Goal: Task Accomplishment & Management: Complete application form

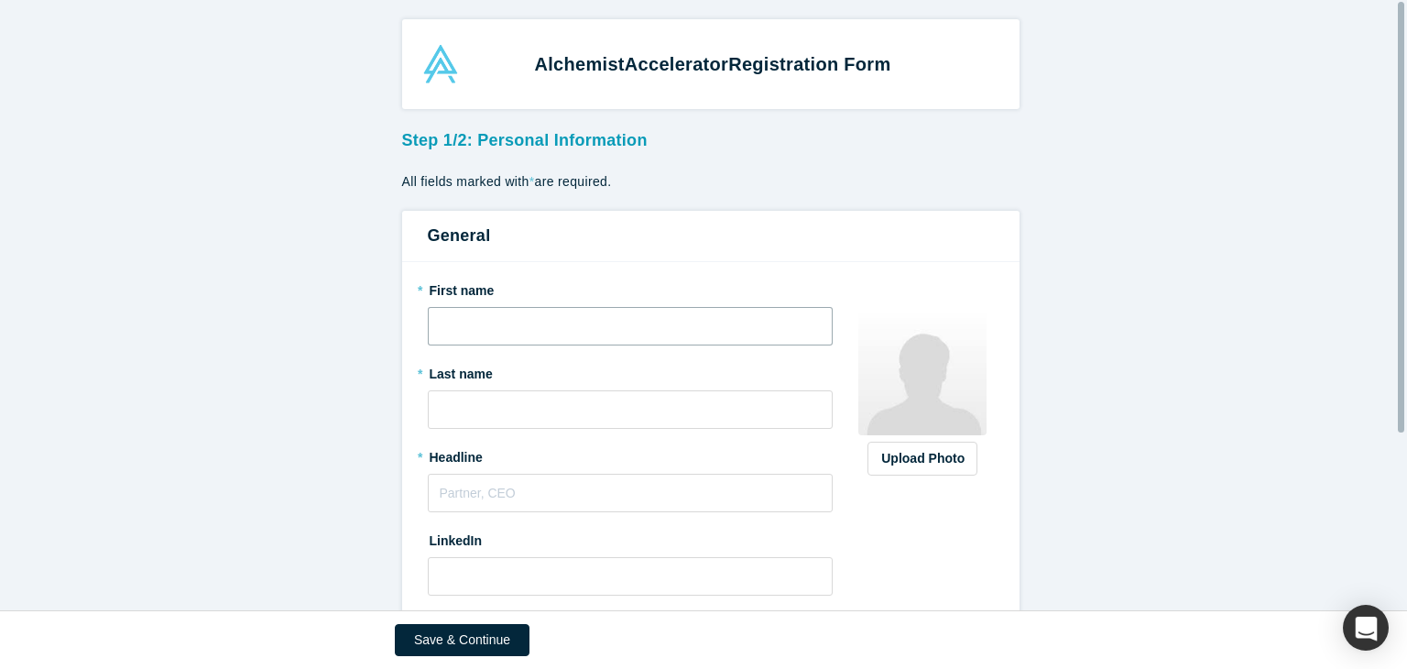
click at [558, 342] on input "text" at bounding box center [631, 326] width 406 height 38
type input "Paras"
click at [572, 406] on input "text" at bounding box center [631, 409] width 406 height 38
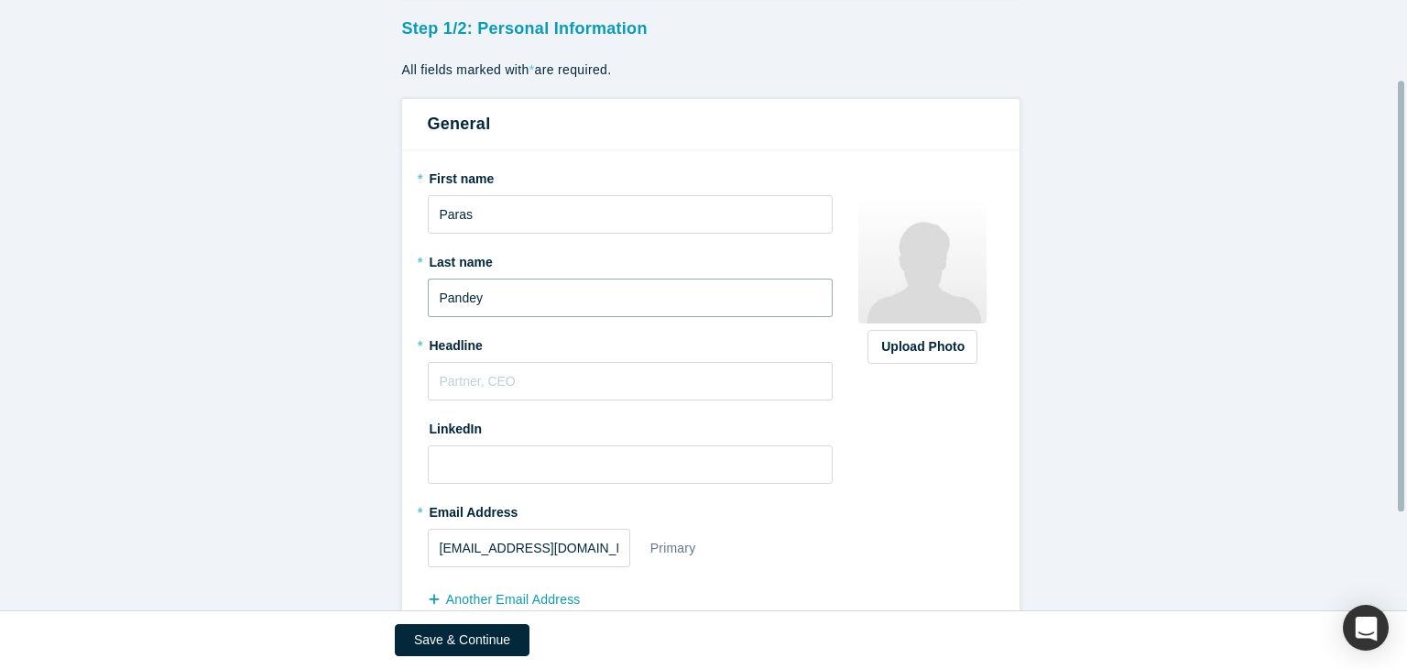
scroll to position [113, 0]
type input "Pandey"
click at [544, 376] on input "text" at bounding box center [631, 380] width 406 height 38
paste input "Data Engineer II"
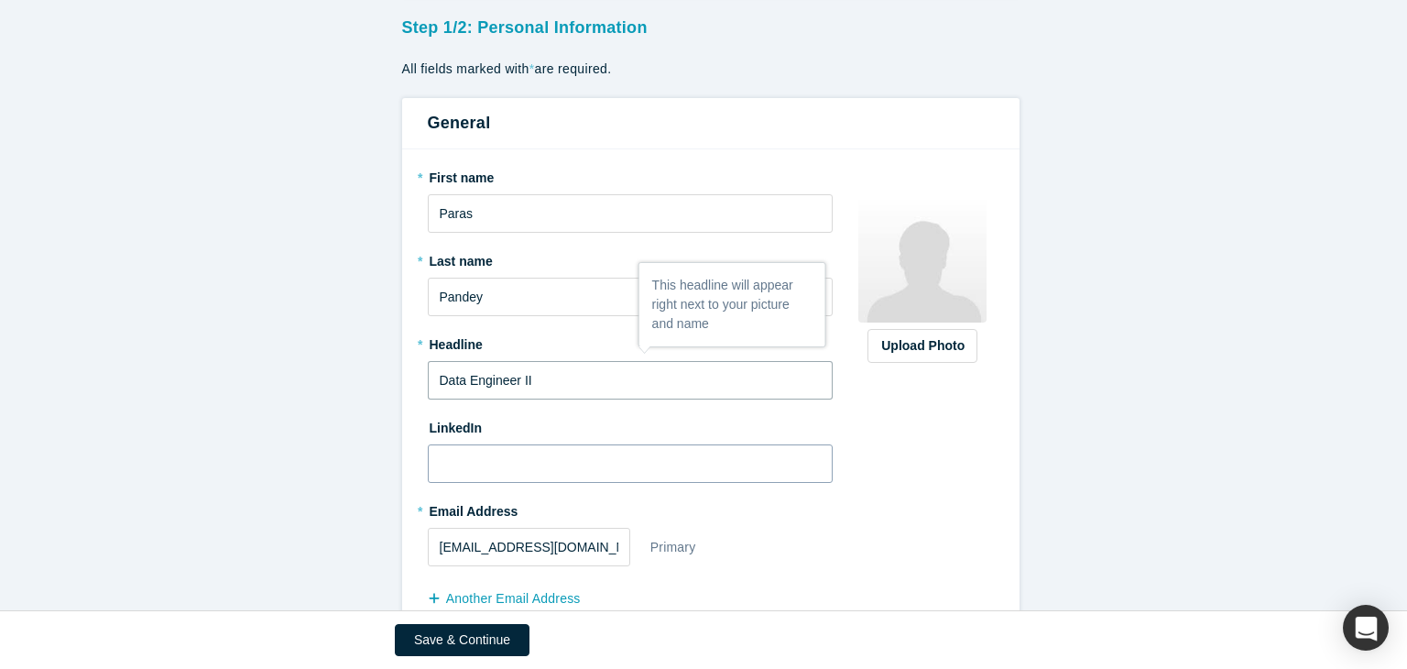
type input "Data Engineer II"
click at [480, 467] on input at bounding box center [631, 463] width 406 height 38
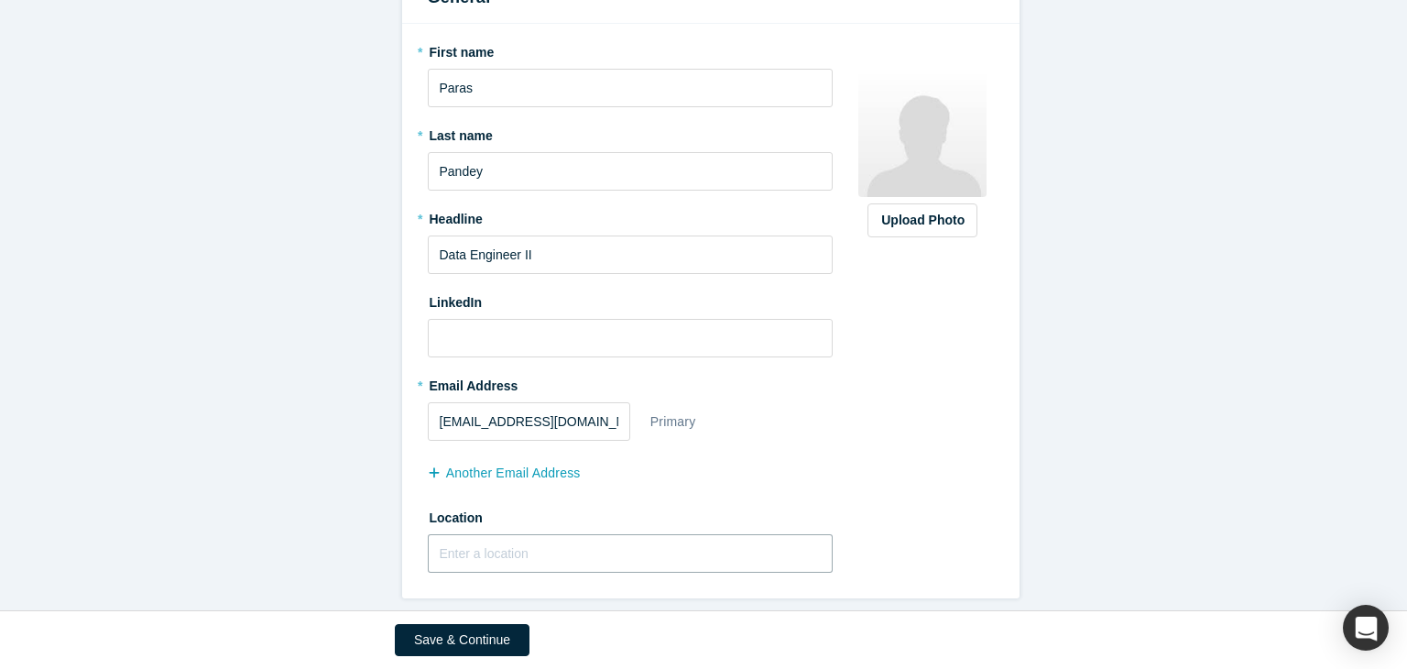
click at [537, 535] on input "text" at bounding box center [631, 553] width 406 height 38
click at [489, 631] on button "Save & Continue" at bounding box center [462, 640] width 135 height 32
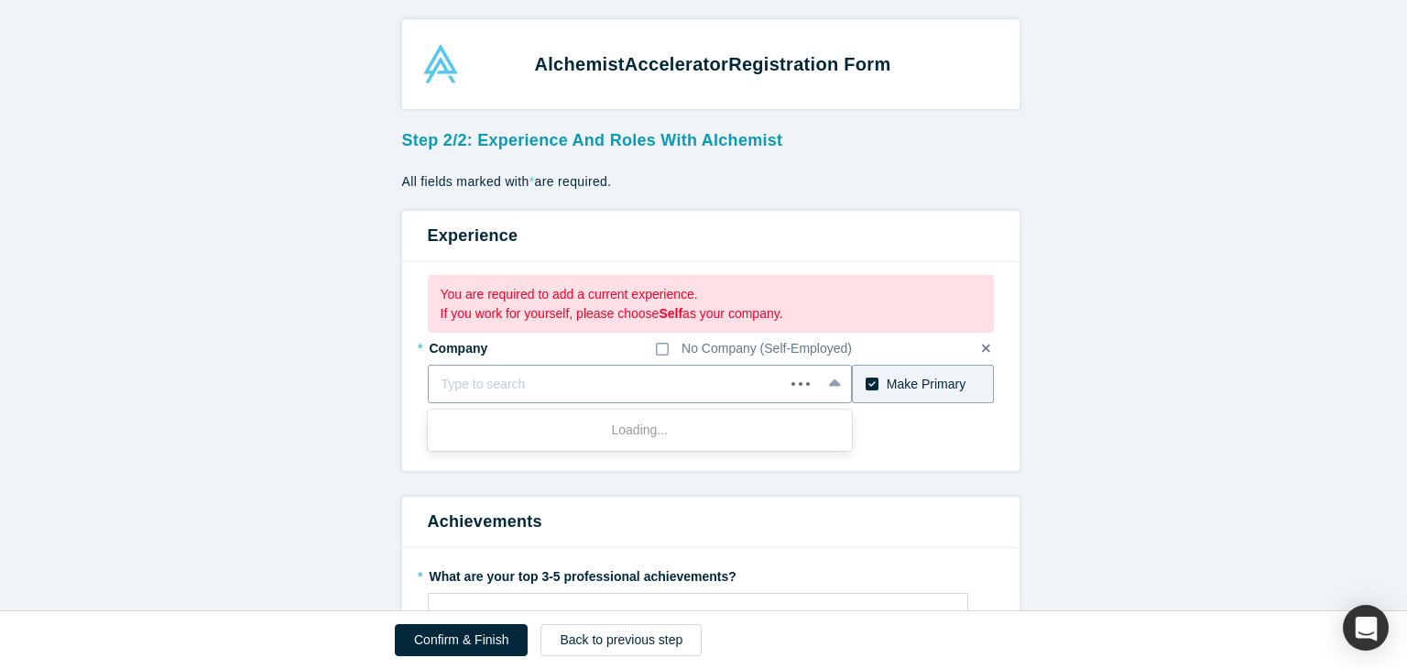
click at [611, 369] on div "Type to search" at bounding box center [607, 384] width 356 height 30
type input "AMAZON"
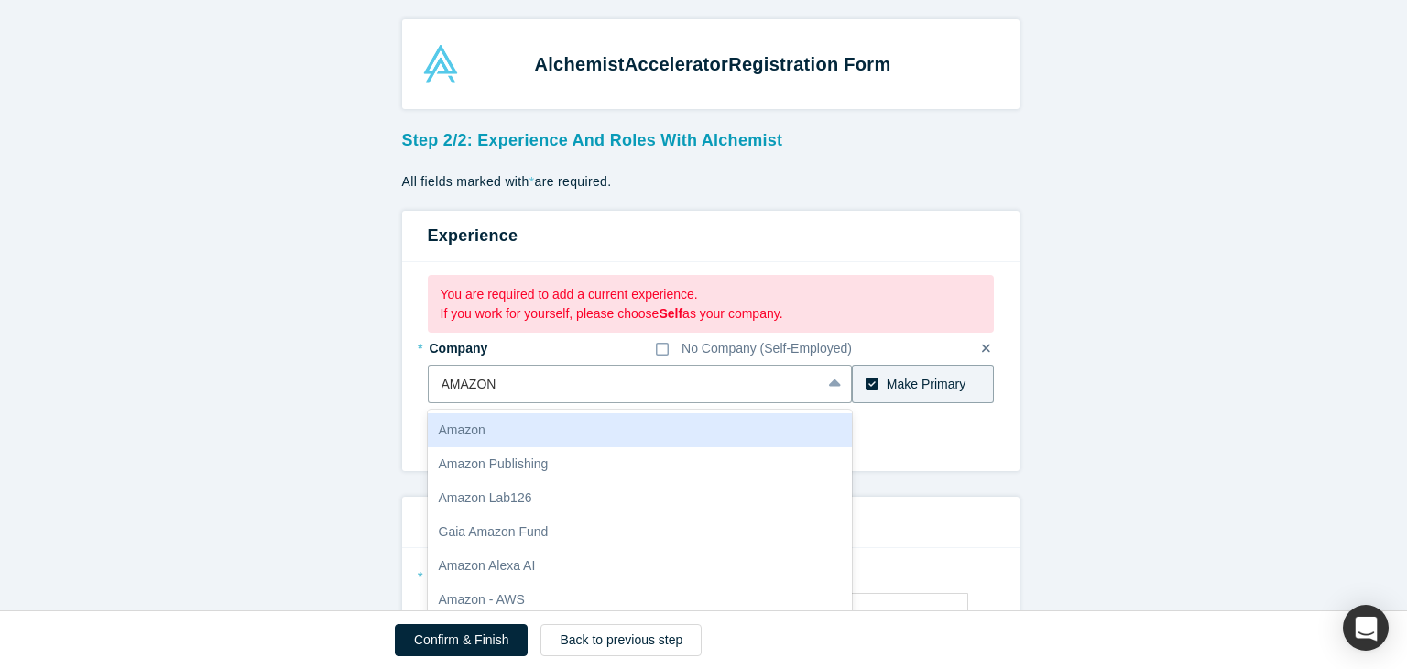
click at [692, 430] on div "Amazon" at bounding box center [640, 430] width 425 height 34
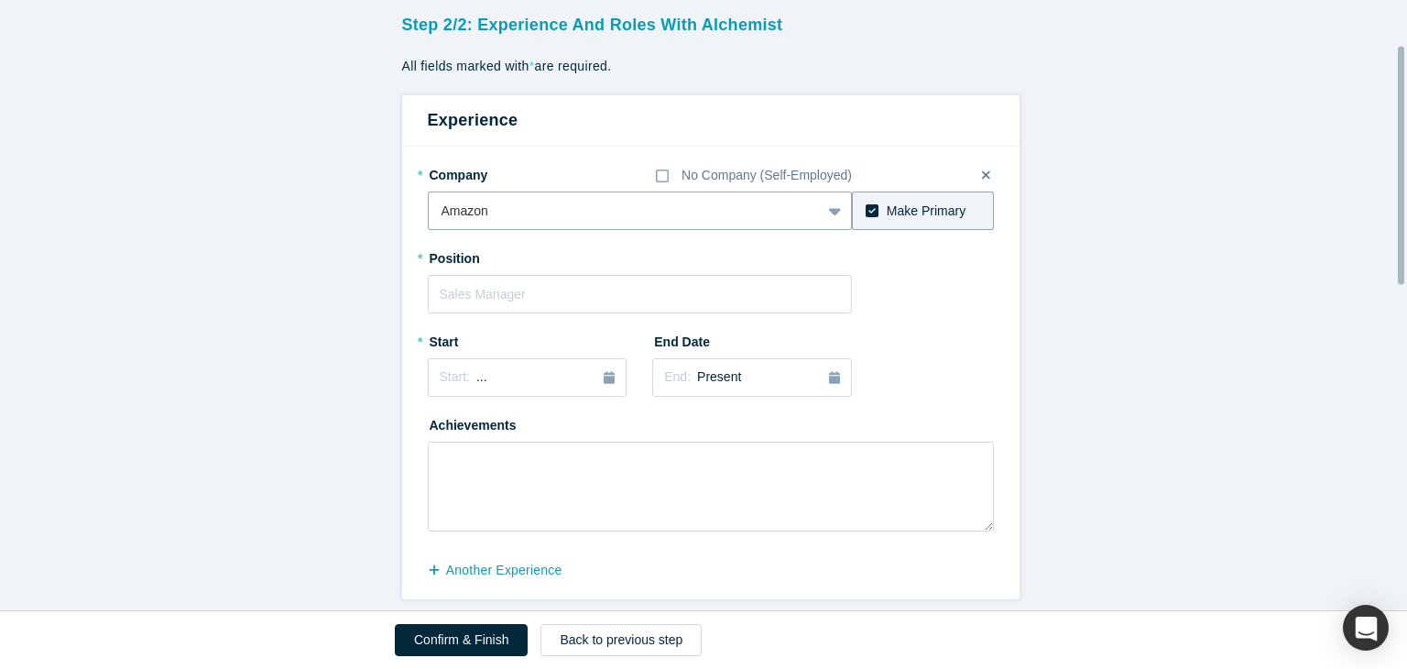
scroll to position [116, 0]
click at [637, 283] on input "text" at bounding box center [640, 293] width 425 height 38
paste input "Data Engineer II"
type input "Data Engineer II"
click at [495, 372] on div "Start: ..." at bounding box center [528, 376] width 176 height 20
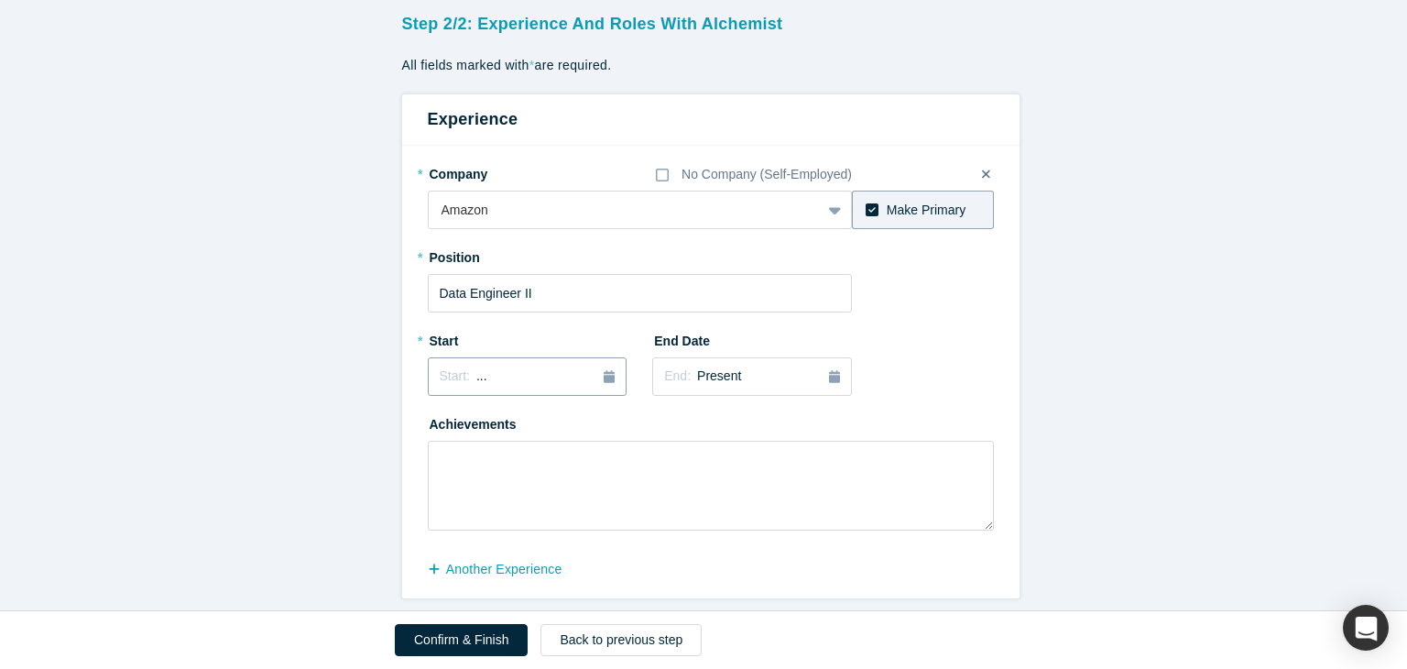
click at [495, 372] on div "Start: ..." at bounding box center [528, 376] width 176 height 20
click at [722, 449] on textarea at bounding box center [711, 486] width 566 height 90
click at [480, 462] on textarea at bounding box center [711, 486] width 566 height 90
click at [519, 368] on div "Start: ..." at bounding box center [528, 376] width 176 height 20
click at [426, 427] on button "Previous Year" at bounding box center [435, 428] width 18 height 18
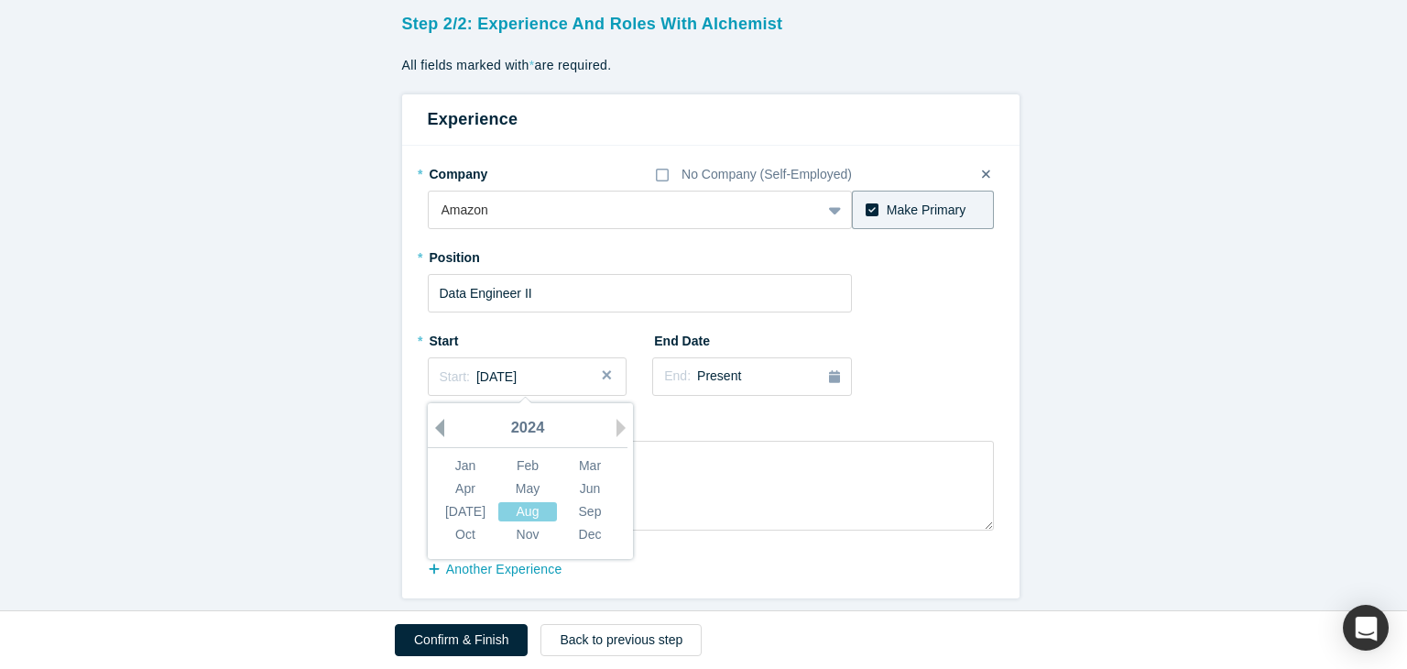
click at [430, 427] on button "Previous Year" at bounding box center [435, 428] width 18 height 18
click at [526, 532] on div "Nov" at bounding box center [527, 534] width 59 height 19
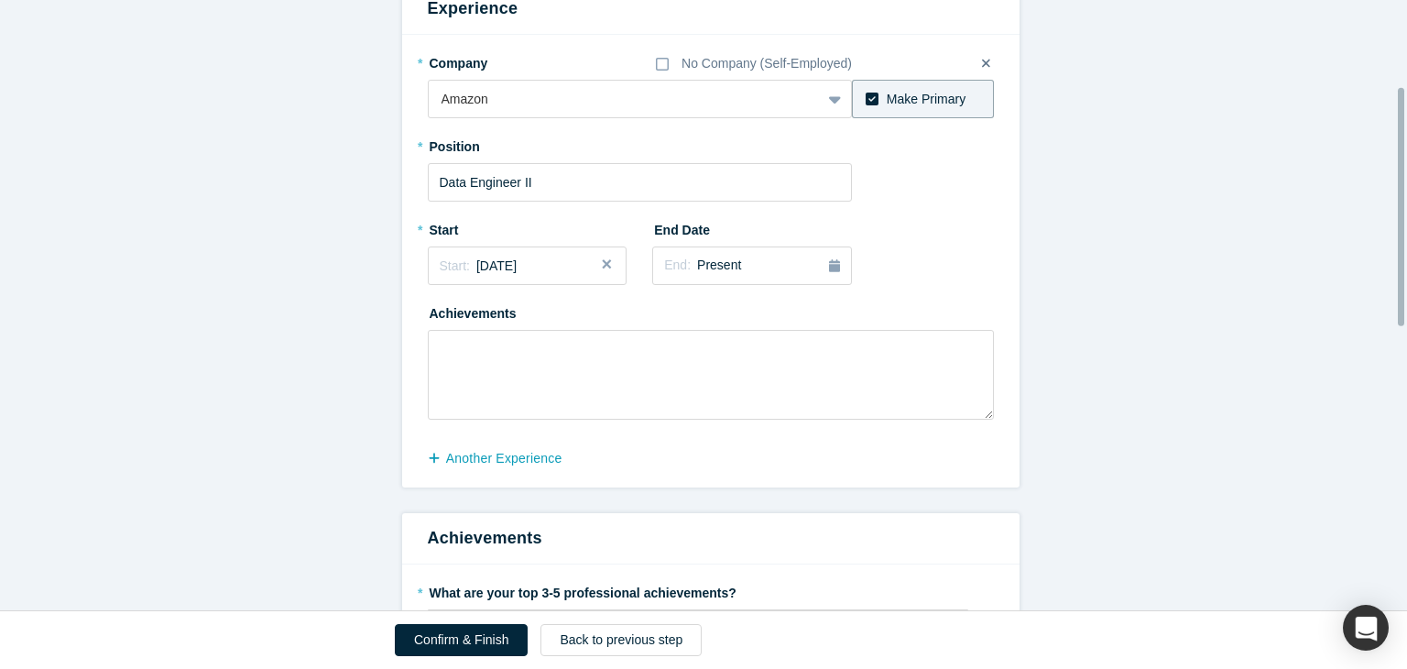
scroll to position [229, 0]
click at [493, 396] on textarea at bounding box center [711, 373] width 566 height 90
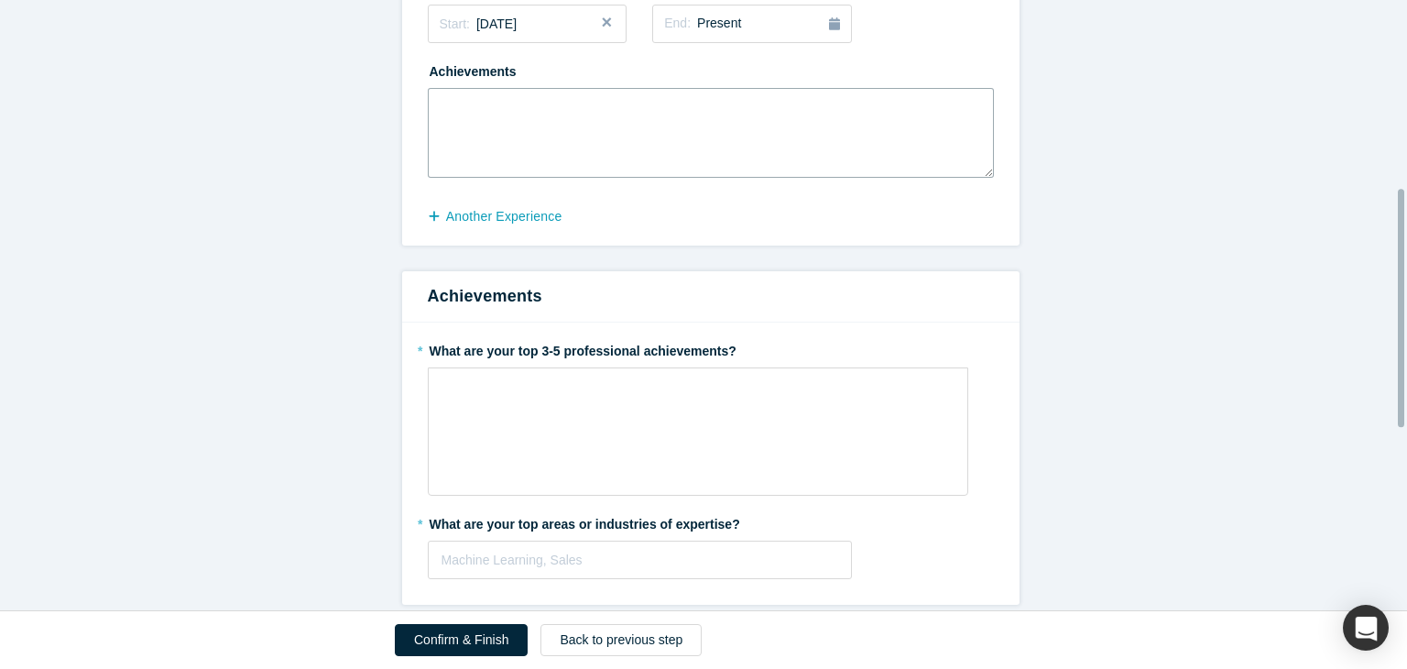
scroll to position [484, 0]
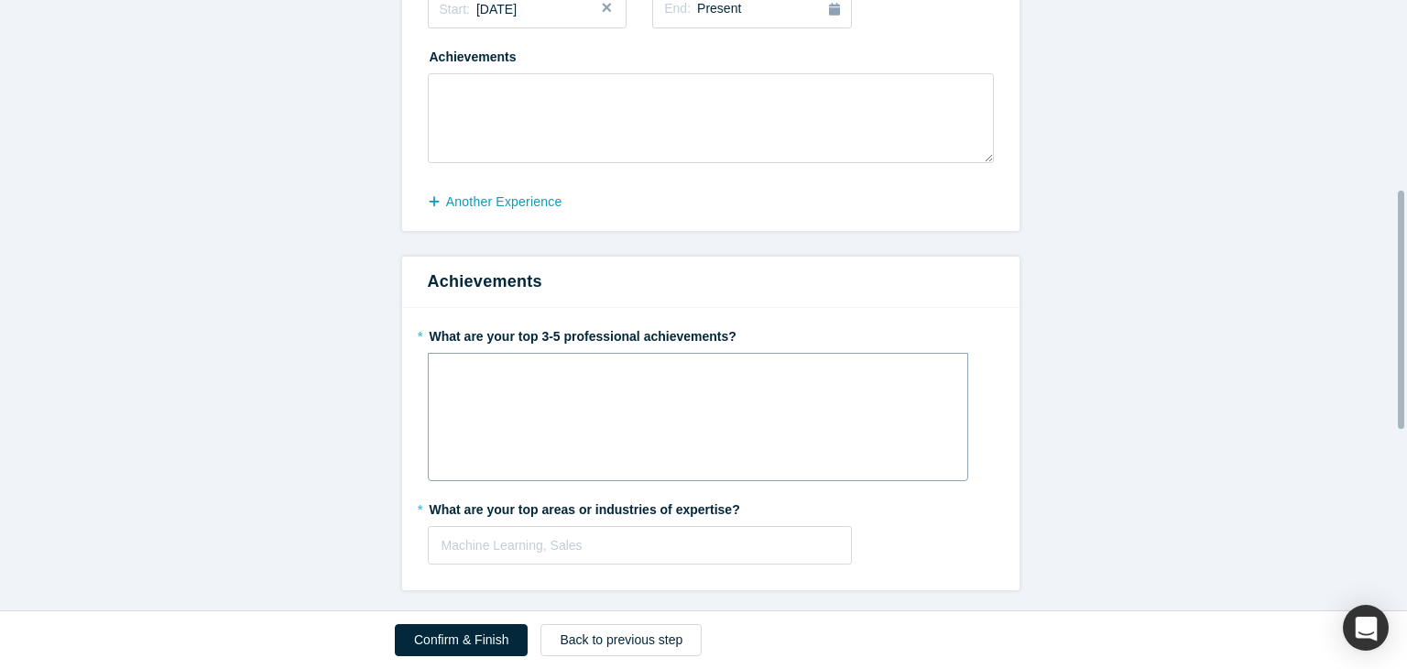
click at [612, 393] on div "rdw-wrapper" at bounding box center [698, 417] width 540 height 128
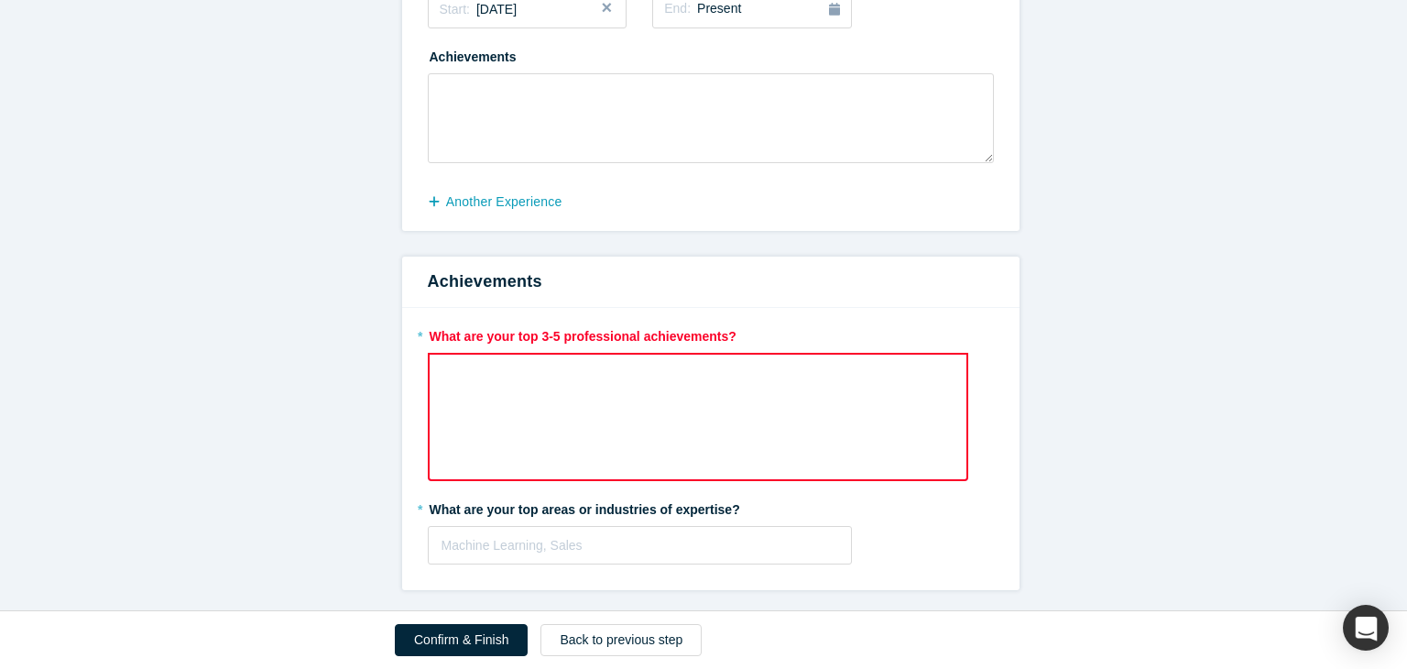
click at [648, 402] on div "rdw-wrapper" at bounding box center [698, 417] width 540 height 128
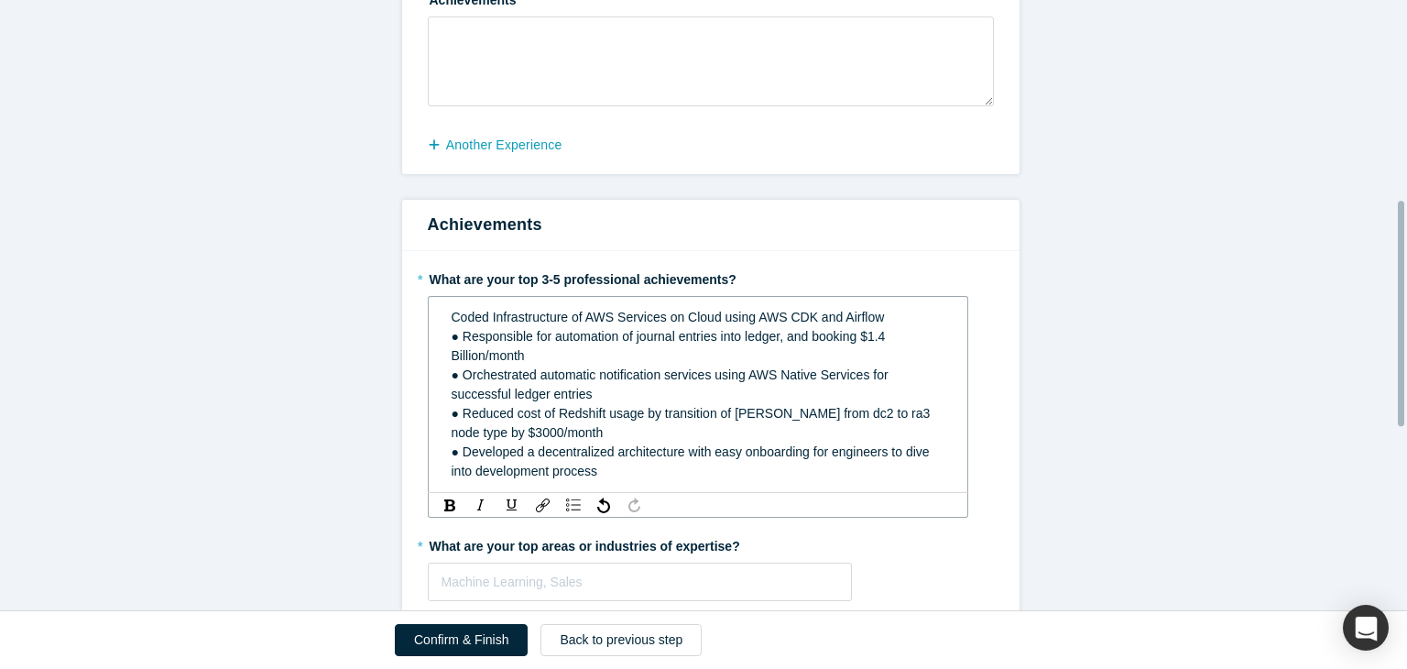
scroll to position [541, 0]
click at [452, 309] on span "Coded Infrastructure of AWS Services on Cloud using AWS CDK and Airflow" at bounding box center [668, 316] width 433 height 15
drag, startPoint x: 451, startPoint y: 337, endPoint x: 433, endPoint y: 332, distance: 18.0
click at [441, 332] on div "Coded Infrastructure of AWS Services on Cloud using AWS CDK and Airflow ● Respo…" at bounding box center [699, 393] width 516 height 184
copy span "●"
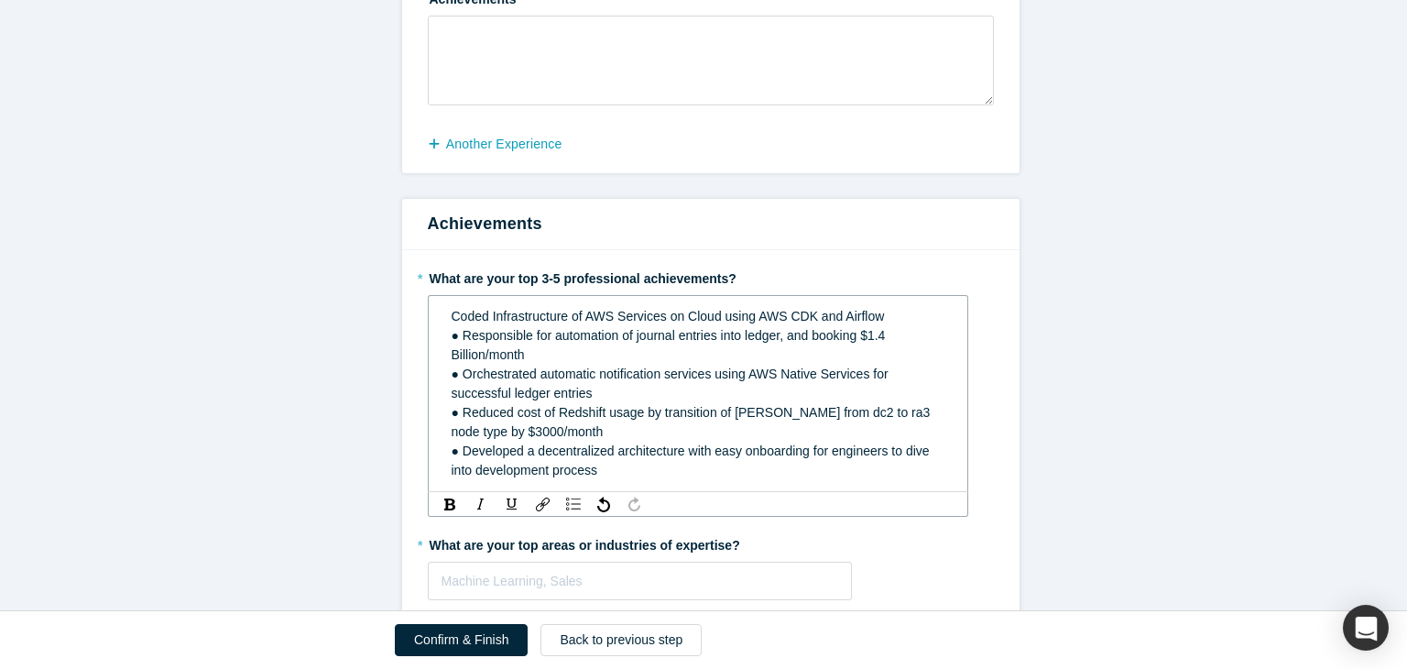
click at [452, 311] on span "Coded Infrastructure of AWS Services on Cloud using AWS CDK and Airflow" at bounding box center [668, 316] width 433 height 15
paste div "rdw-editor"
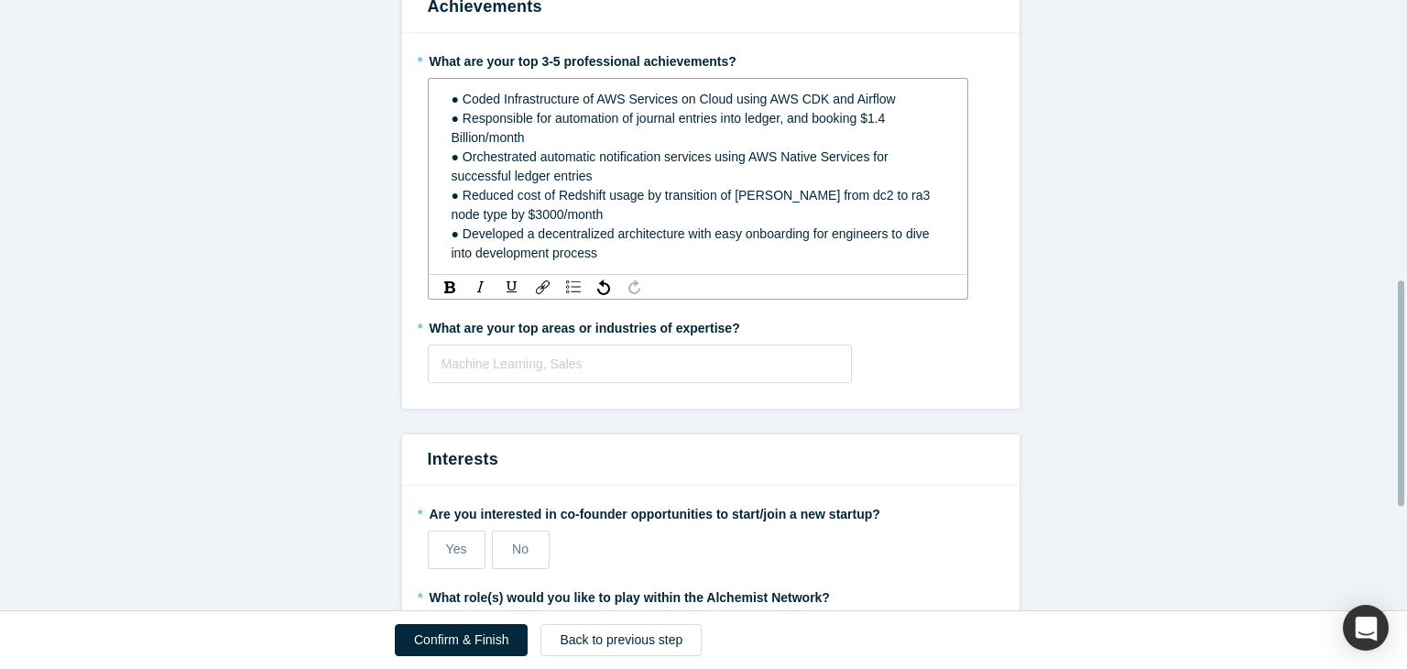
scroll to position [765, 0]
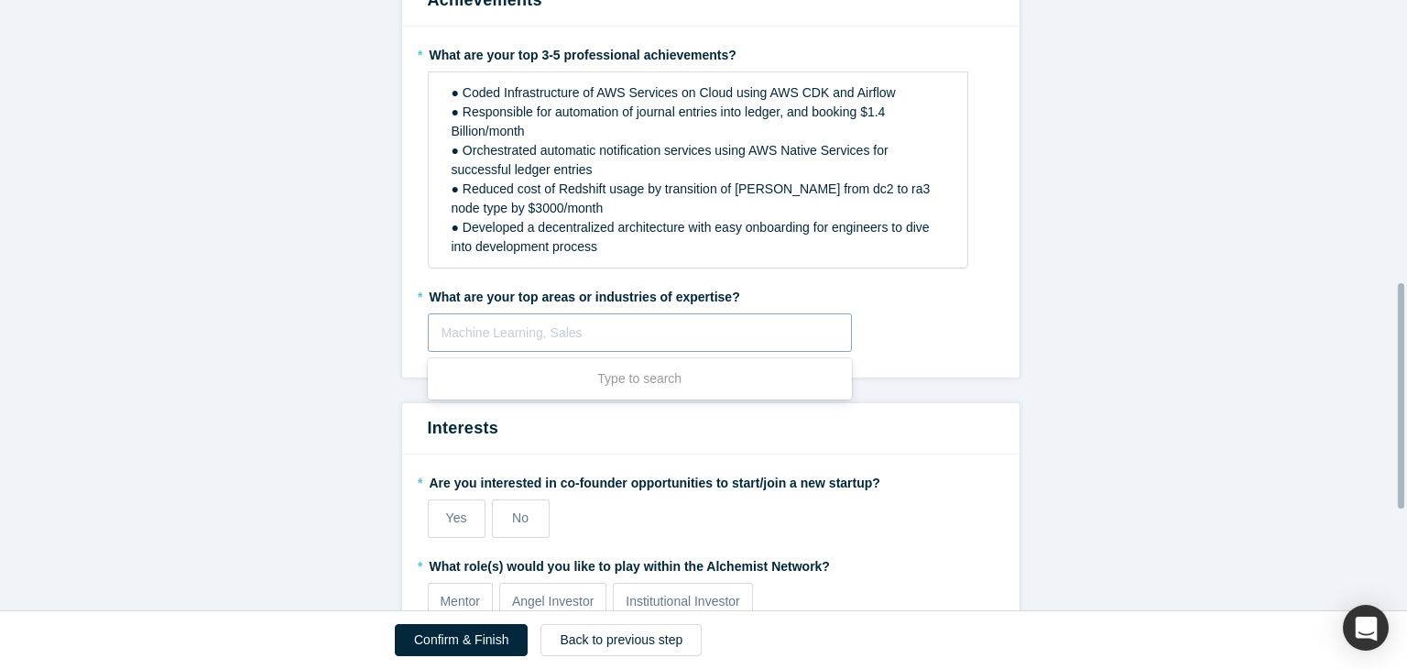
click at [717, 353] on fieldset "* What are your top 3-5 professional achievements? ● Coded Infrastructure of AW…" at bounding box center [711, 201] width 566 height 325
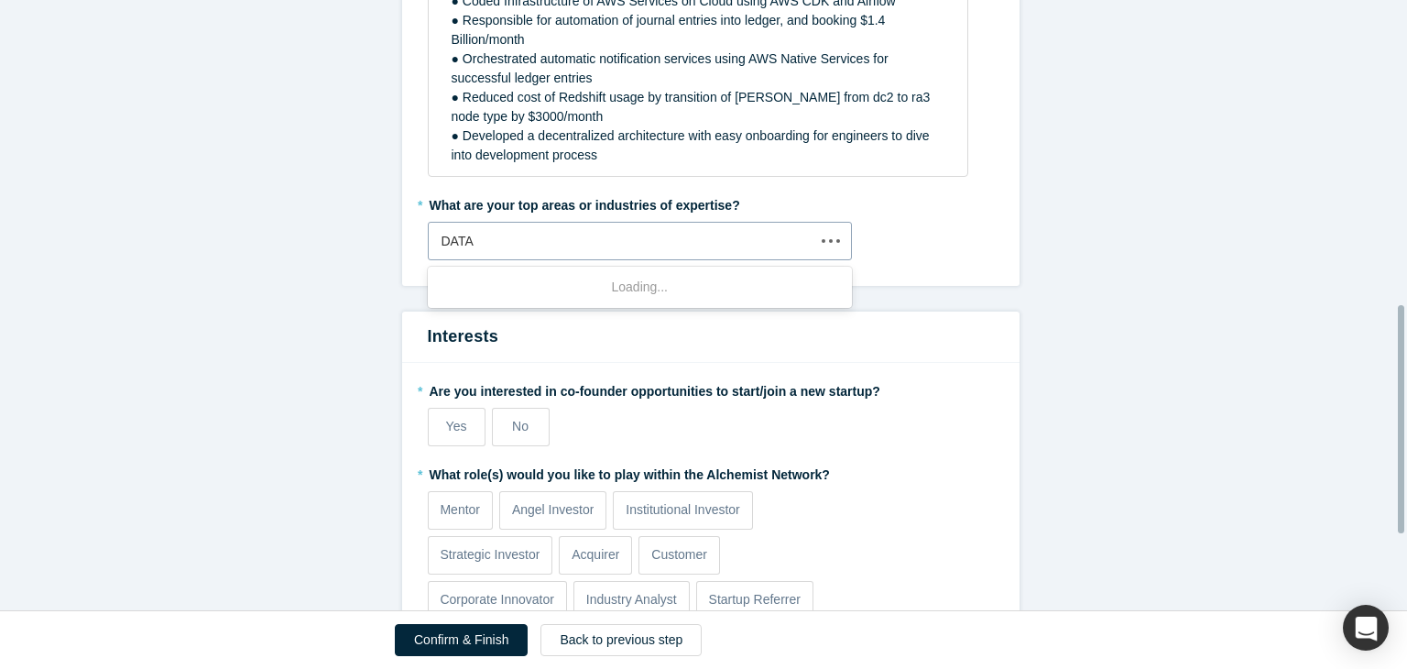
scroll to position [860, 0]
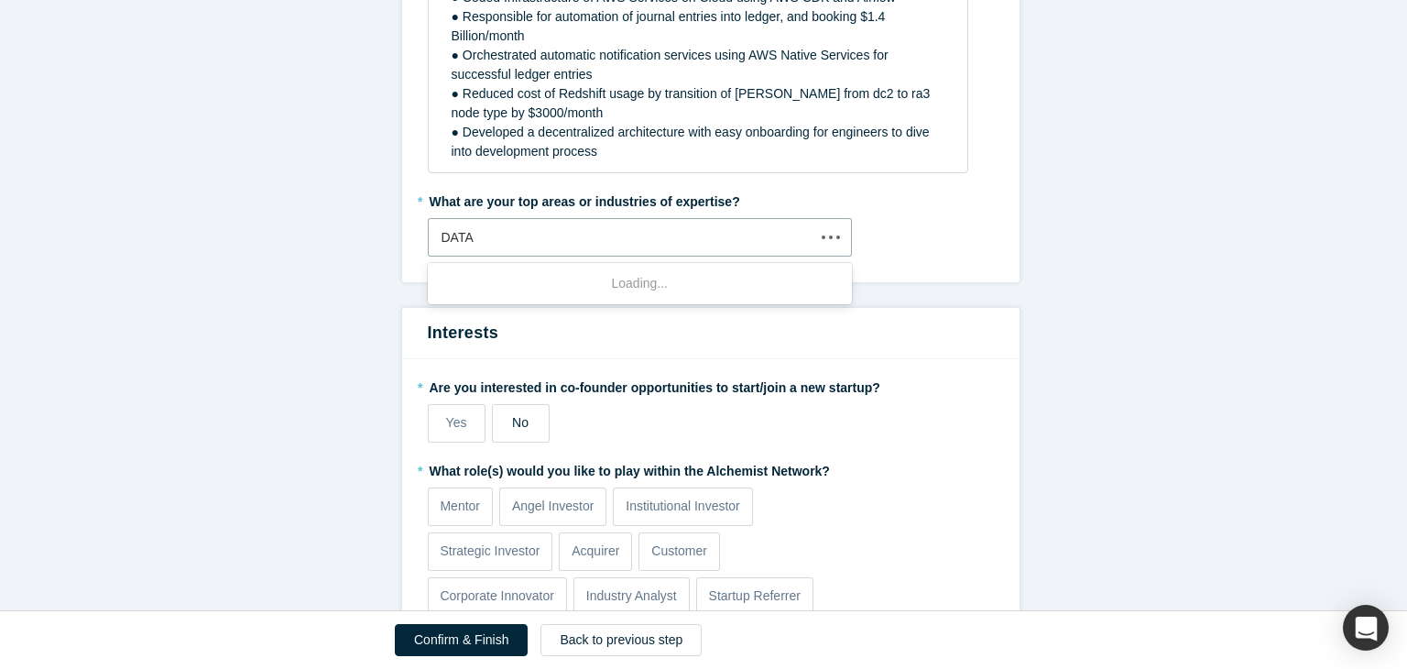
type input "DATA"
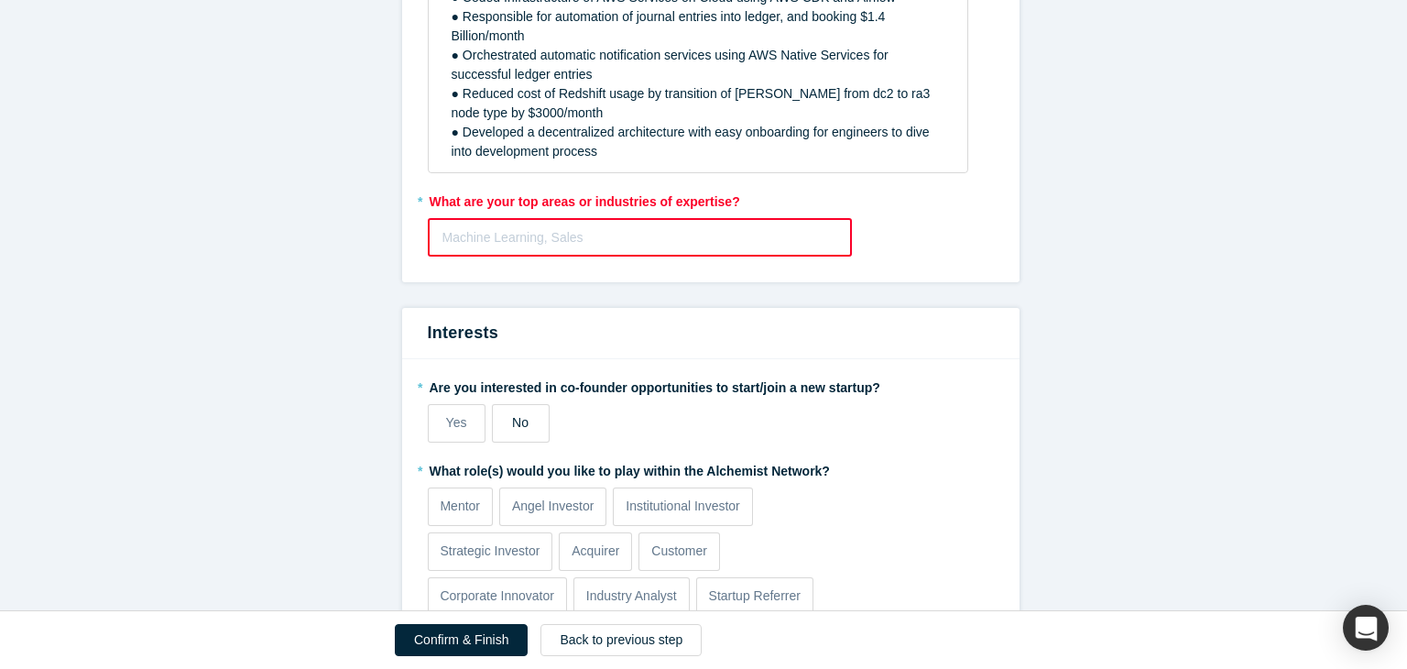
click at [512, 425] on span "No" at bounding box center [520, 422] width 16 height 15
click at [0, 0] on input "No" at bounding box center [0, 0] width 0 height 0
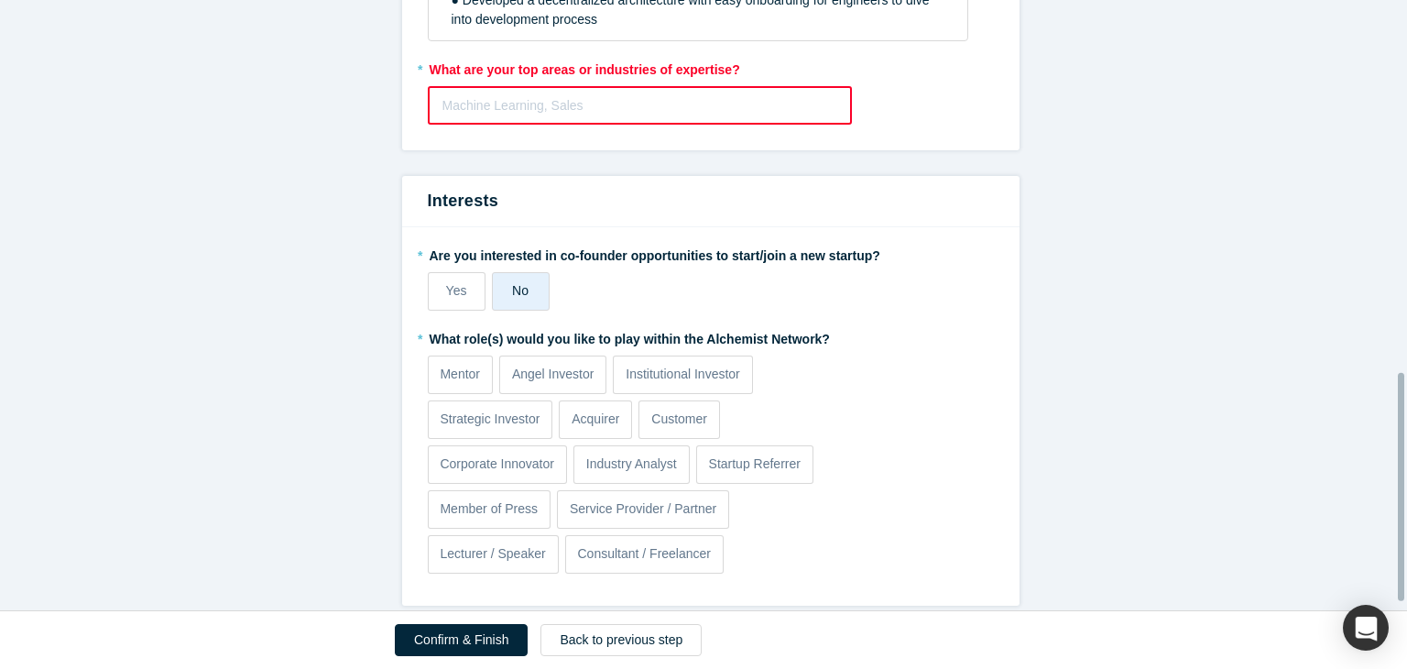
scroll to position [1011, 0]
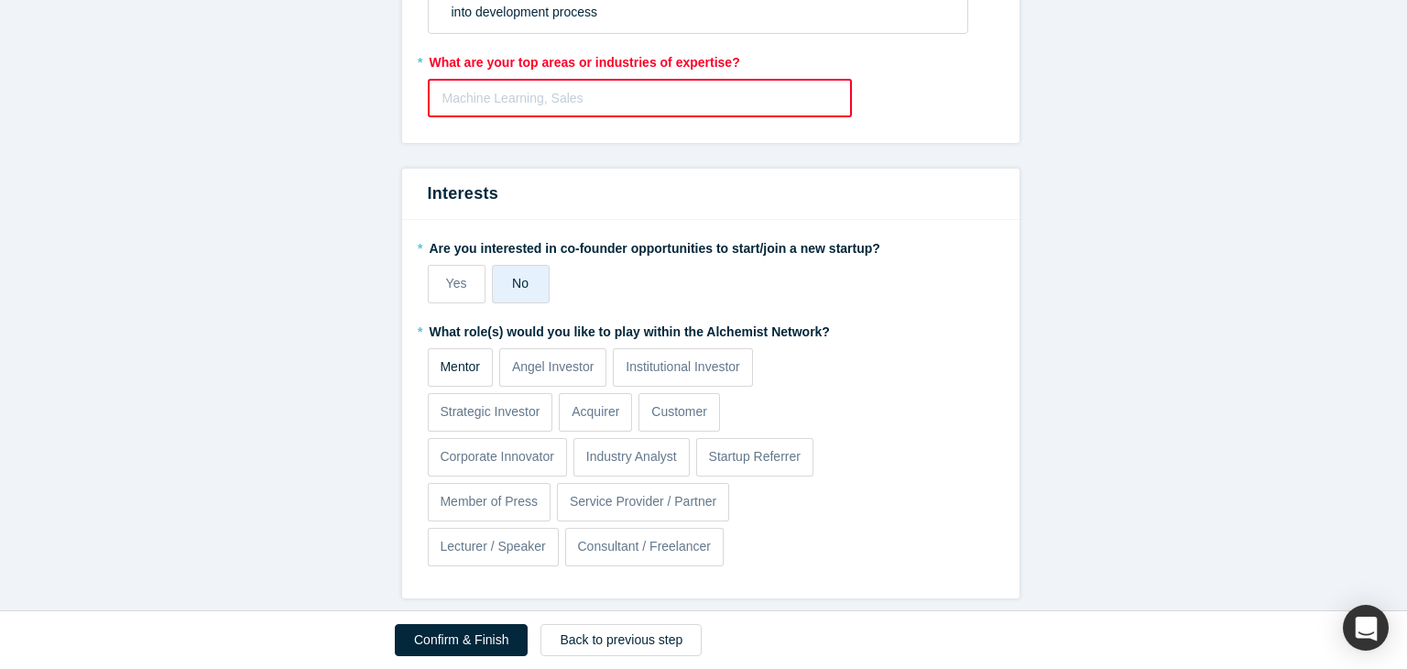
click at [444, 360] on p "Mentor" at bounding box center [460, 366] width 40 height 19
click at [0, 0] on input "Mentor" at bounding box center [0, 0] width 0 height 0
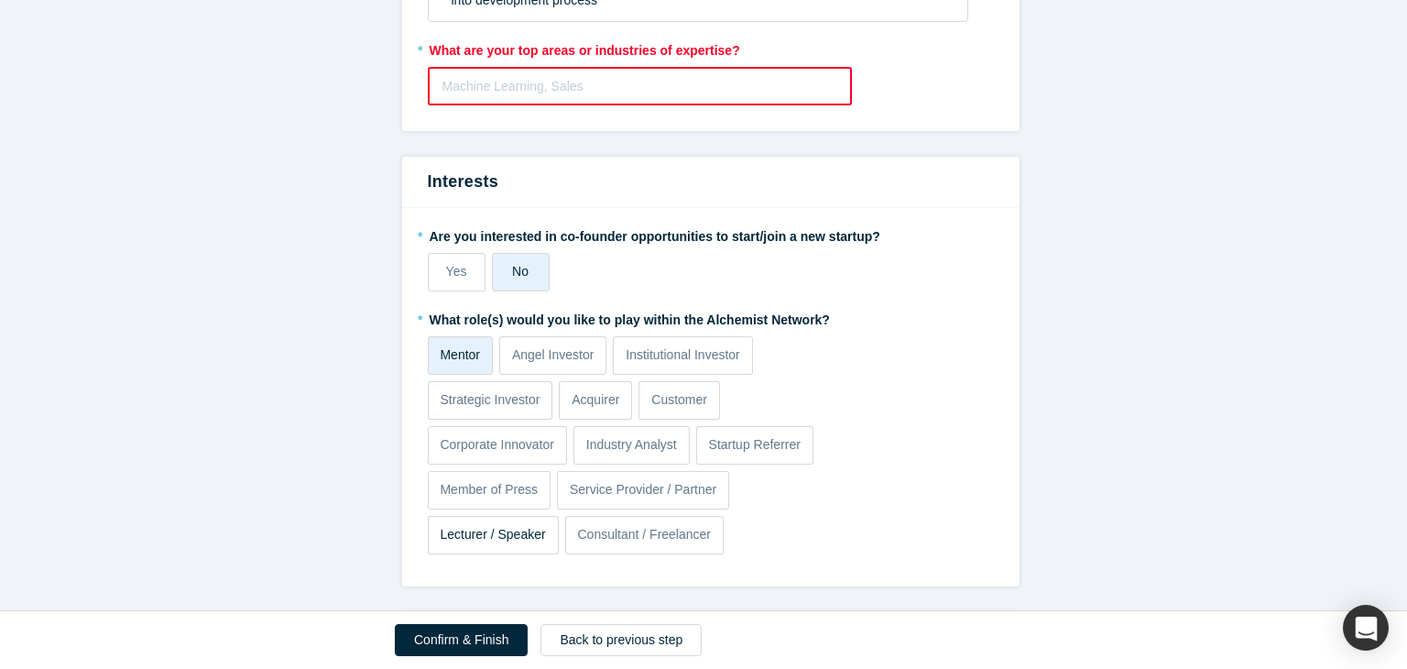
click at [521, 528] on p "Lecturer / Speaker" at bounding box center [492, 534] width 105 height 19
click at [0, 0] on input "Lecturer / Speaker" at bounding box center [0, 0] width 0 height 0
click at [596, 535] on p "Consultant / Freelancer" at bounding box center [644, 534] width 134 height 19
click at [0, 0] on input "Consultant / Freelancer" at bounding box center [0, 0] width 0 height 0
click at [643, 441] on p "Industry Analyst" at bounding box center [631, 444] width 91 height 19
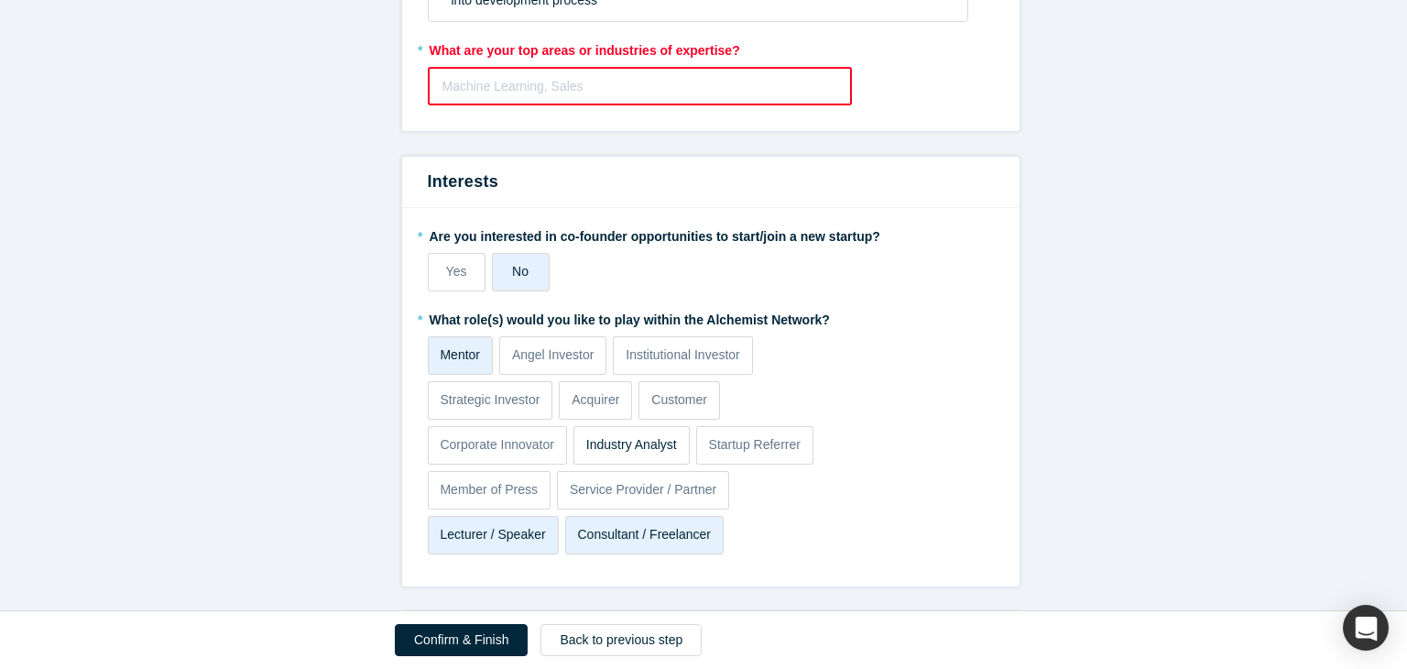
click at [0, 0] on input "Industry Analyst" at bounding box center [0, 0] width 0 height 0
click at [506, 484] on p "Member of Press" at bounding box center [489, 489] width 98 height 19
click at [0, 0] on input "Member of Press" at bounding box center [0, 0] width 0 height 0
click at [506, 484] on p "Member of Press" at bounding box center [489, 489] width 98 height 19
click at [0, 0] on input "Member of Press" at bounding box center [0, 0] width 0 height 0
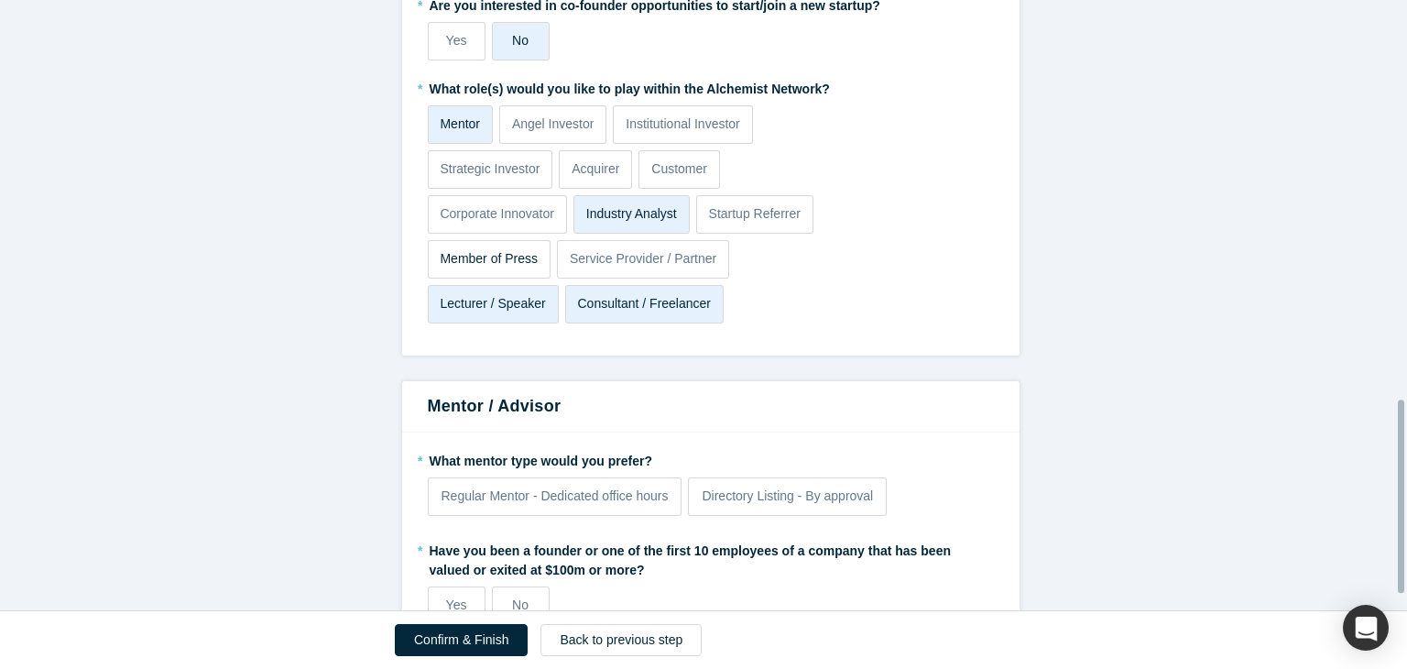
scroll to position [1260, 0]
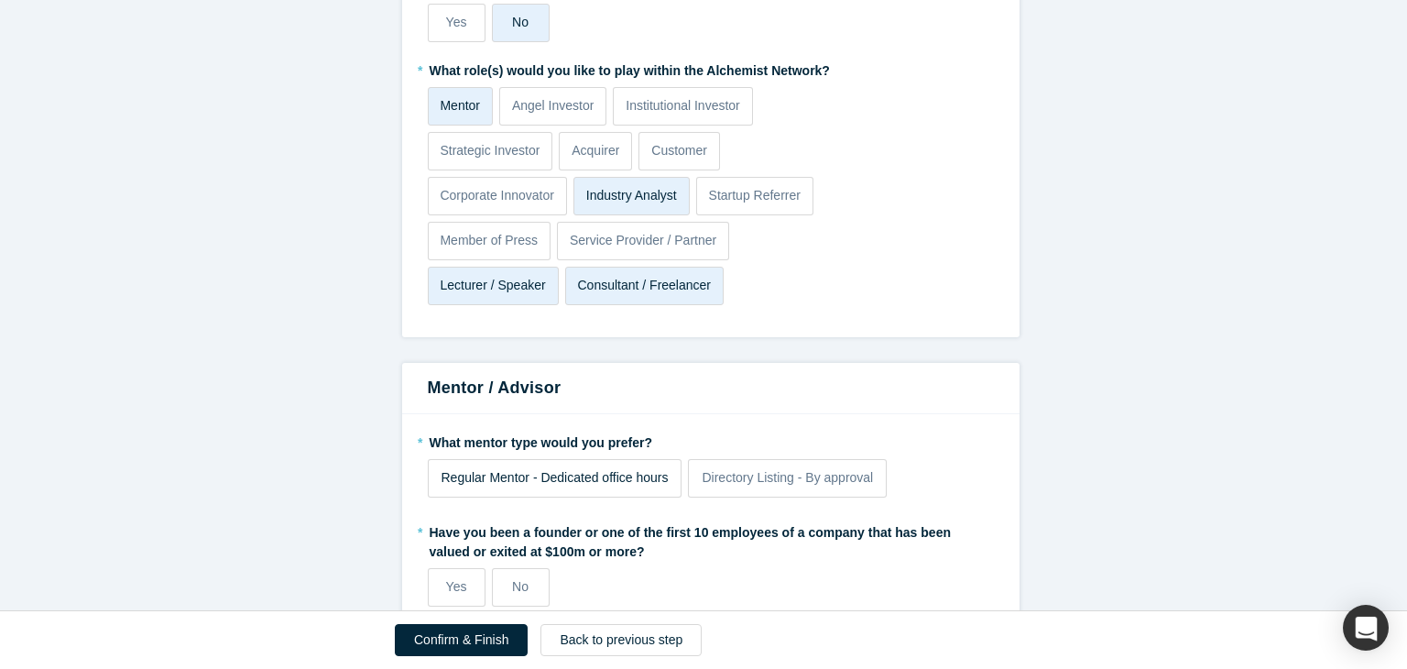
click at [550, 484] on label "Regular Mentor - Dedicated office hours" at bounding box center [555, 478] width 255 height 38
click at [0, 0] on input "Regular Mentor - Dedicated office hours" at bounding box center [0, 0] width 0 height 0
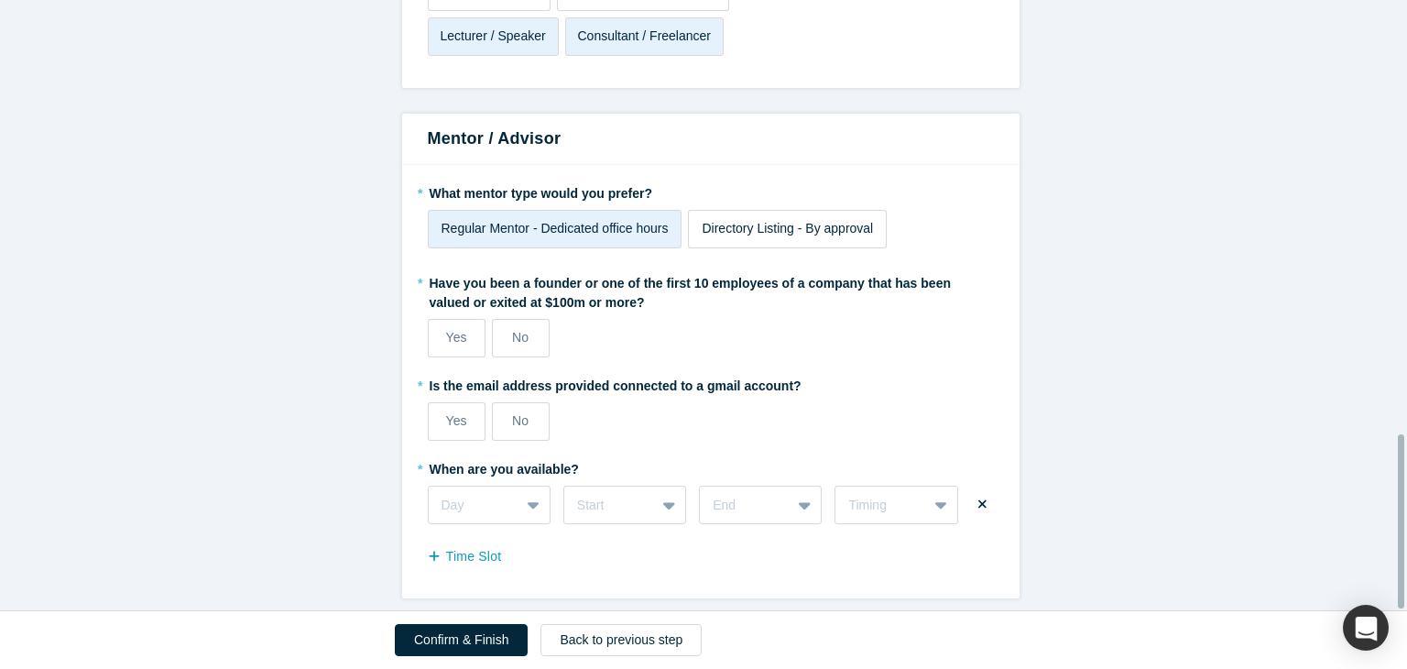
click at [745, 221] on span "Directory Listing - By approval" at bounding box center [787, 228] width 171 height 15
click at [0, 0] on input "Directory Listing - By approval" at bounding box center [0, 0] width 0 height 0
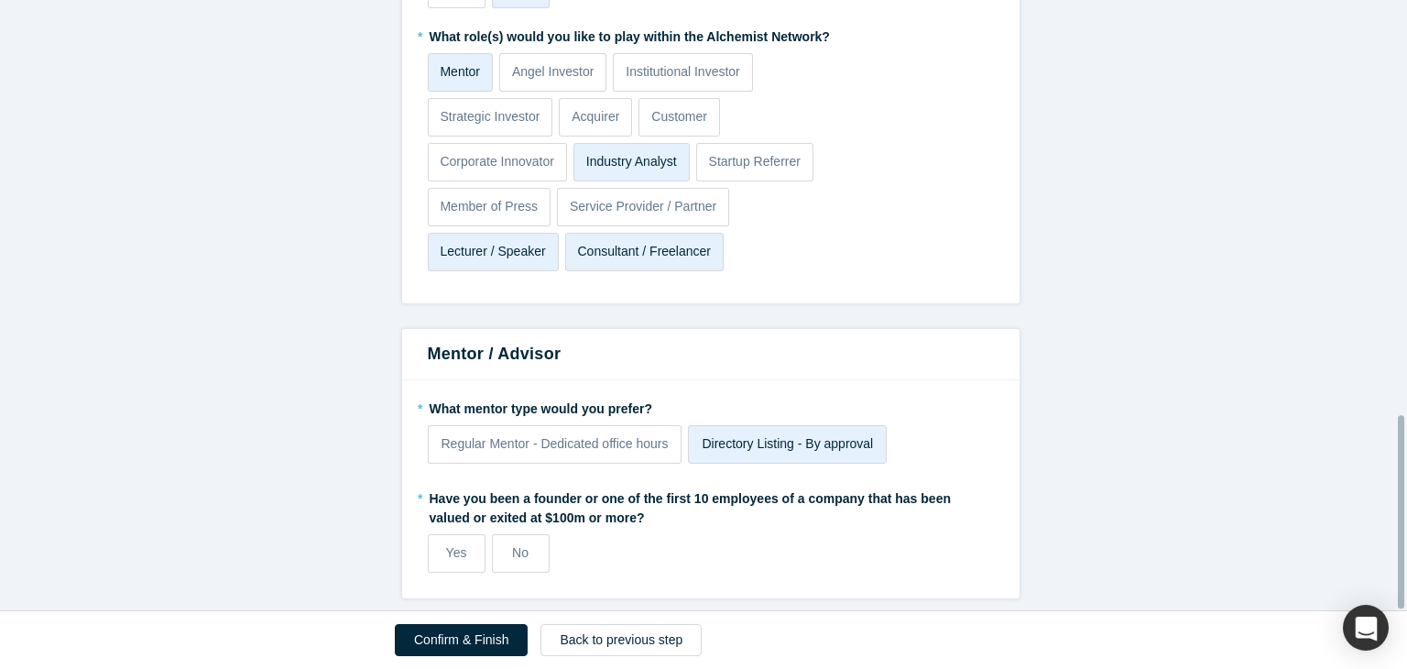
scroll to position [1306, 0]
click at [603, 436] on span "Regular Mentor - Dedicated office hours" at bounding box center [554, 443] width 227 height 15
click at [0, 0] on input "Regular Mentor - Dedicated office hours" at bounding box center [0, 0] width 0 height 0
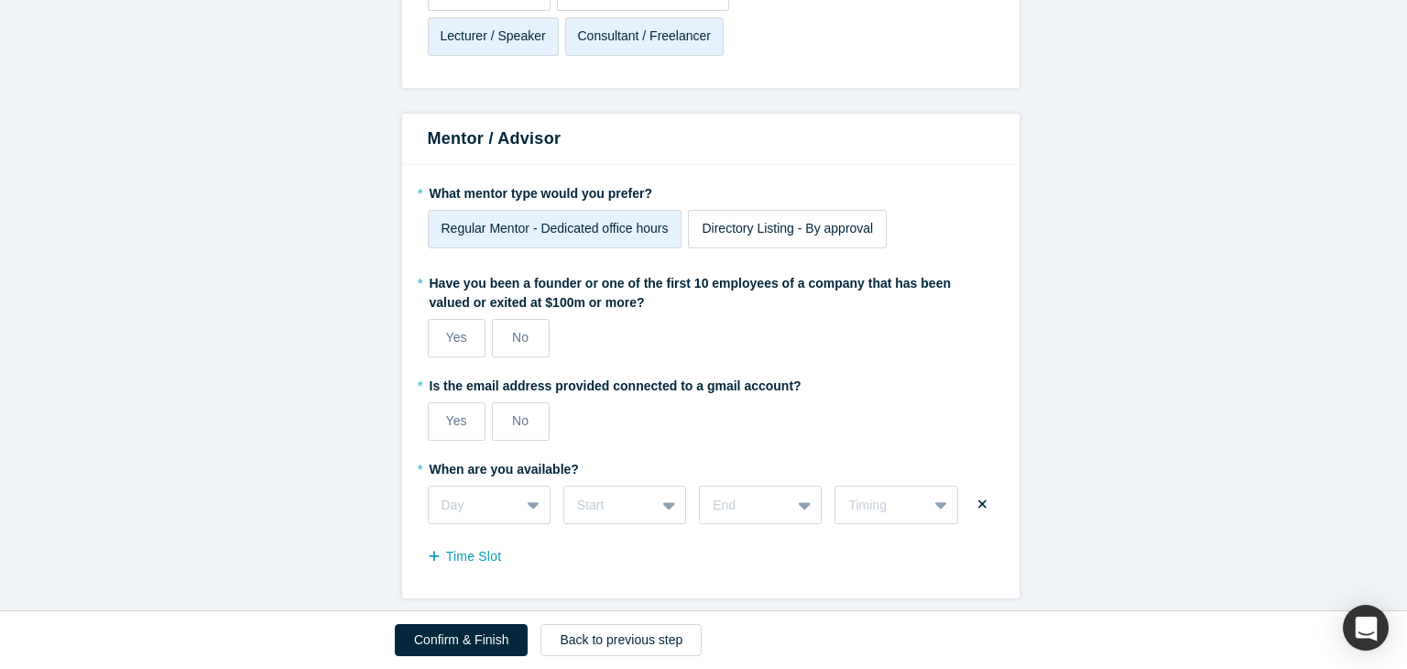
click at [773, 221] on span "Directory Listing - By approval" at bounding box center [787, 228] width 171 height 15
click at [0, 0] on input "Directory Listing - By approval" at bounding box center [0, 0] width 0 height 0
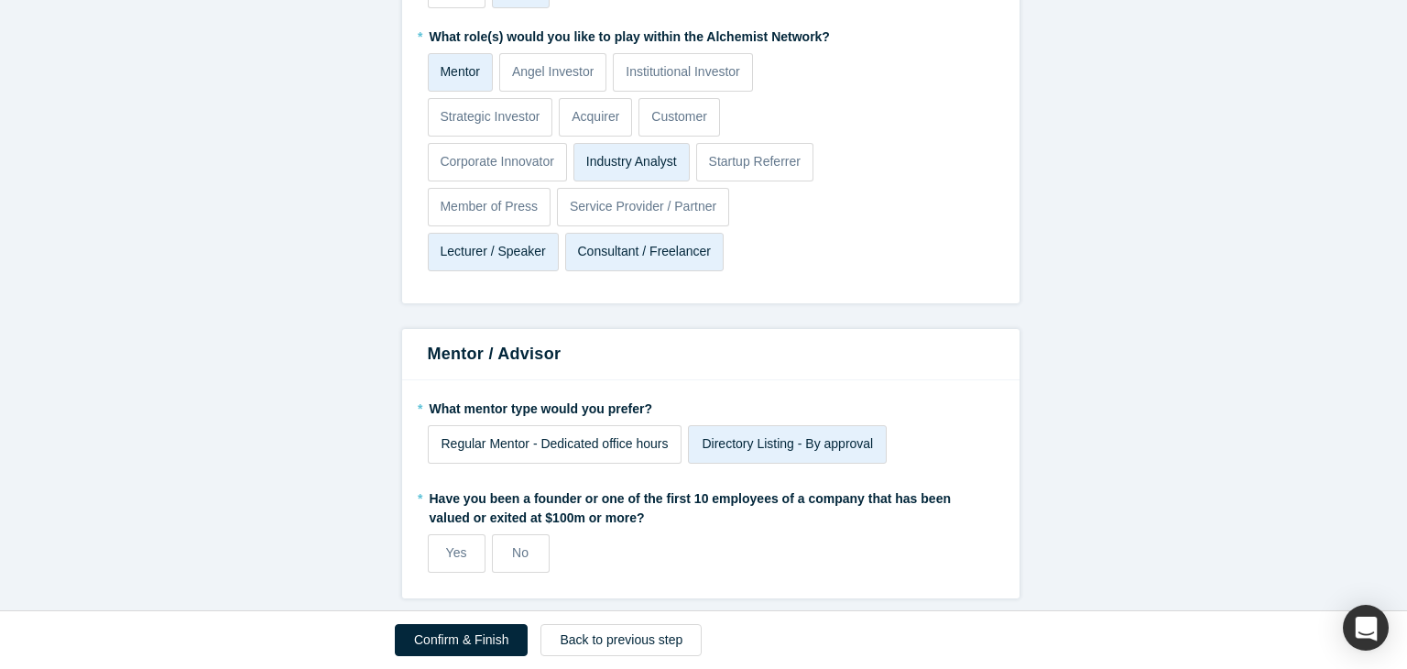
click at [539, 436] on span "Regular Mentor - Dedicated office hours" at bounding box center [554, 443] width 227 height 15
click at [0, 0] on input "Regular Mentor - Dedicated office hours" at bounding box center [0, 0] width 0 height 0
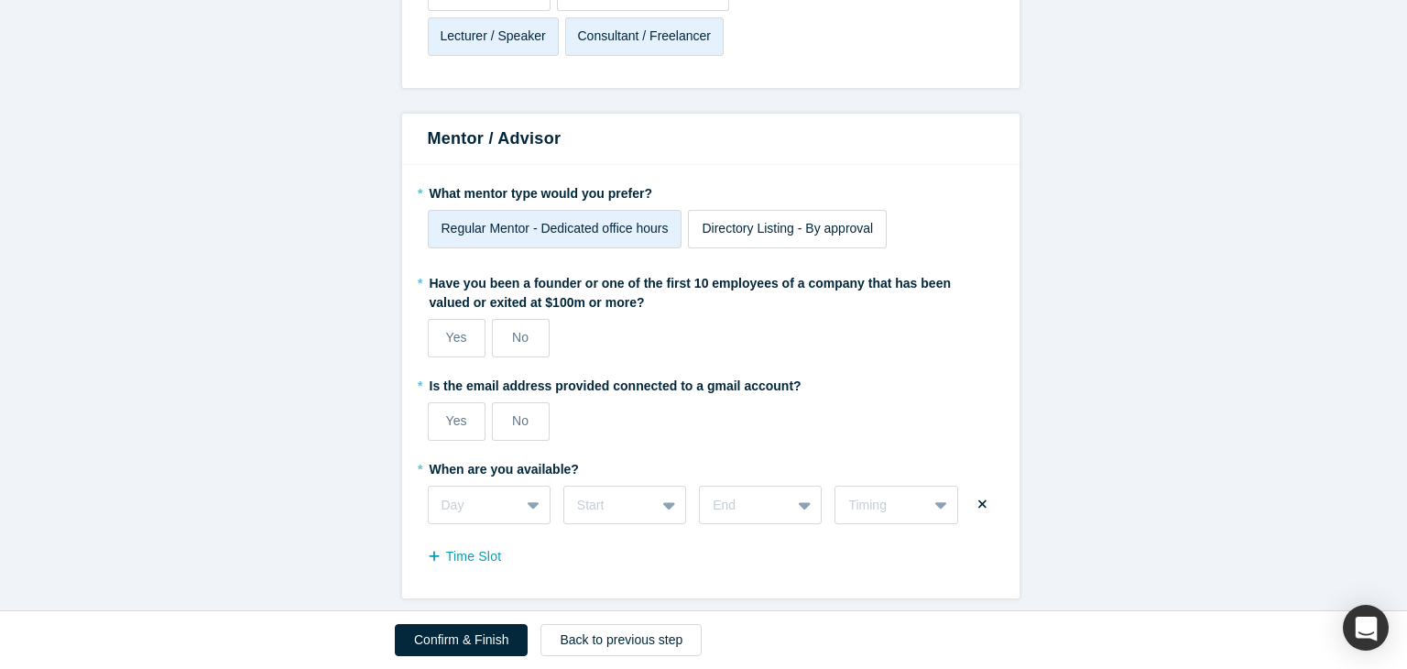
click at [707, 221] on span "Directory Listing - By approval" at bounding box center [787, 228] width 171 height 15
click at [0, 0] on input "Directory Listing - By approval" at bounding box center [0, 0] width 0 height 0
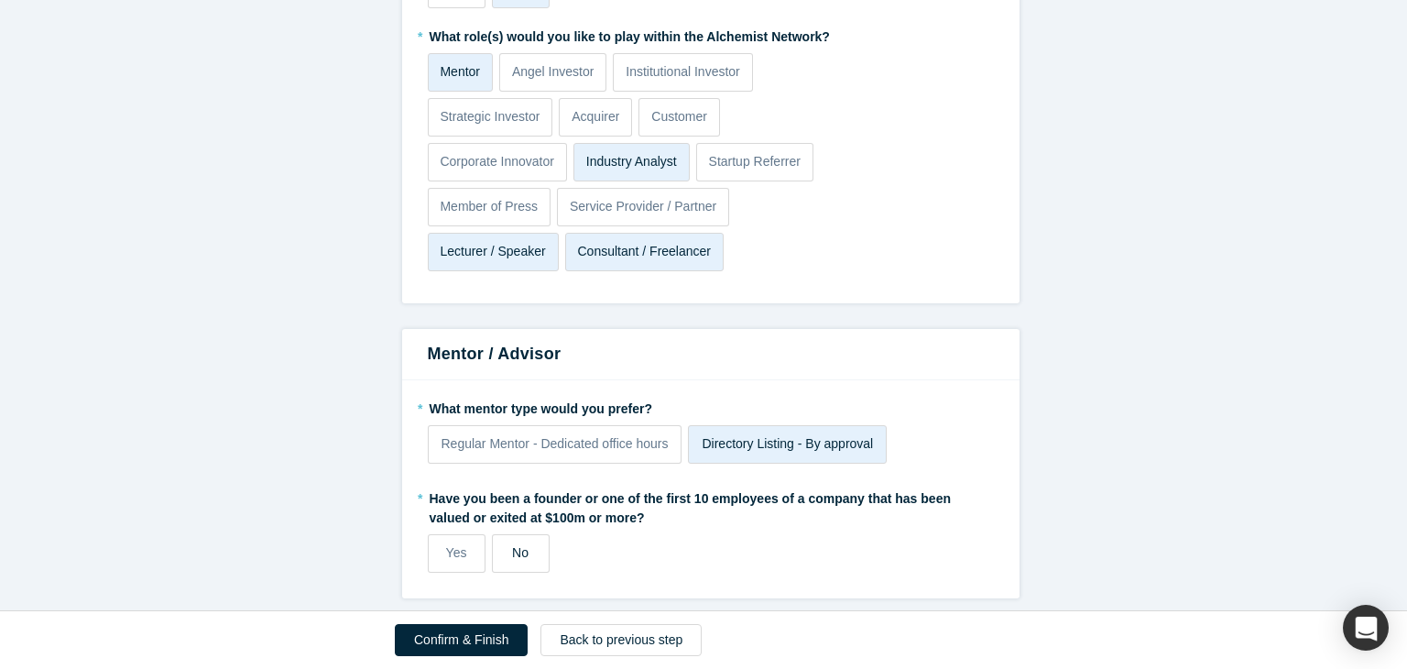
click at [520, 545] on span "No" at bounding box center [520, 552] width 16 height 15
click at [0, 0] on input "No" at bounding box center [0, 0] width 0 height 0
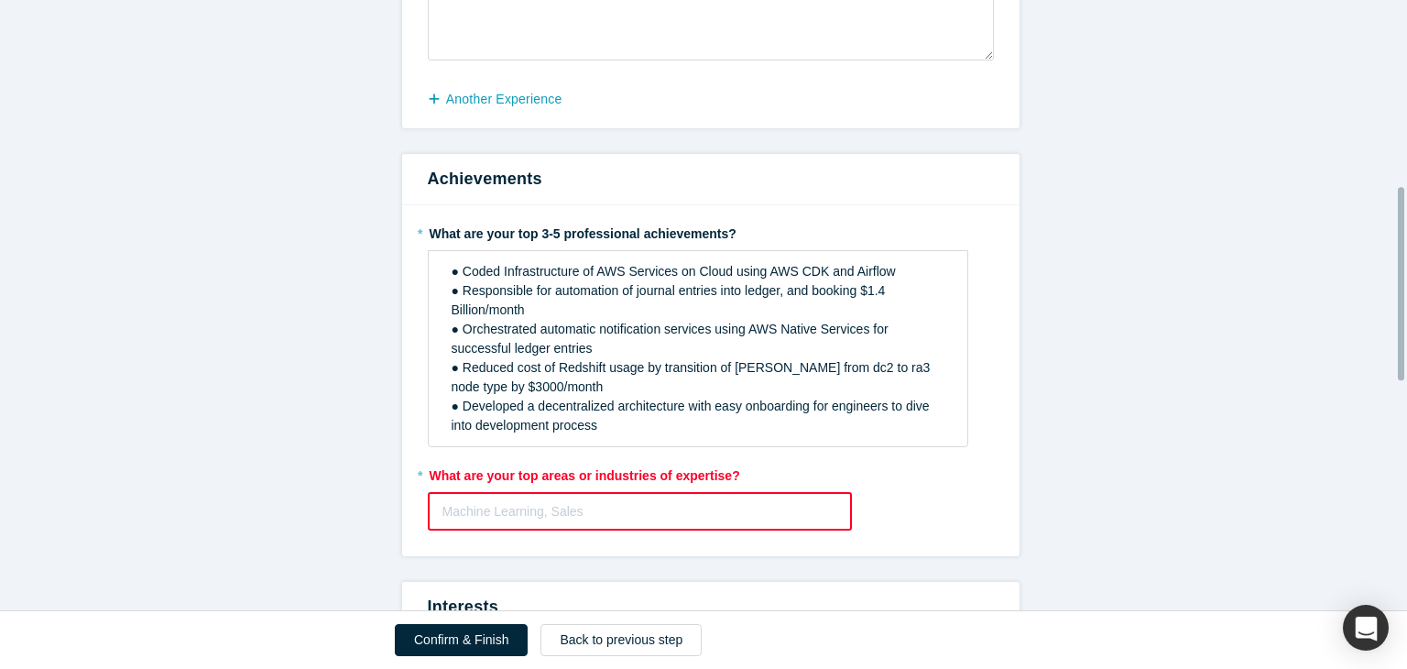
scroll to position [586, 0]
click at [539, 515] on div at bounding box center [640, 511] width 396 height 23
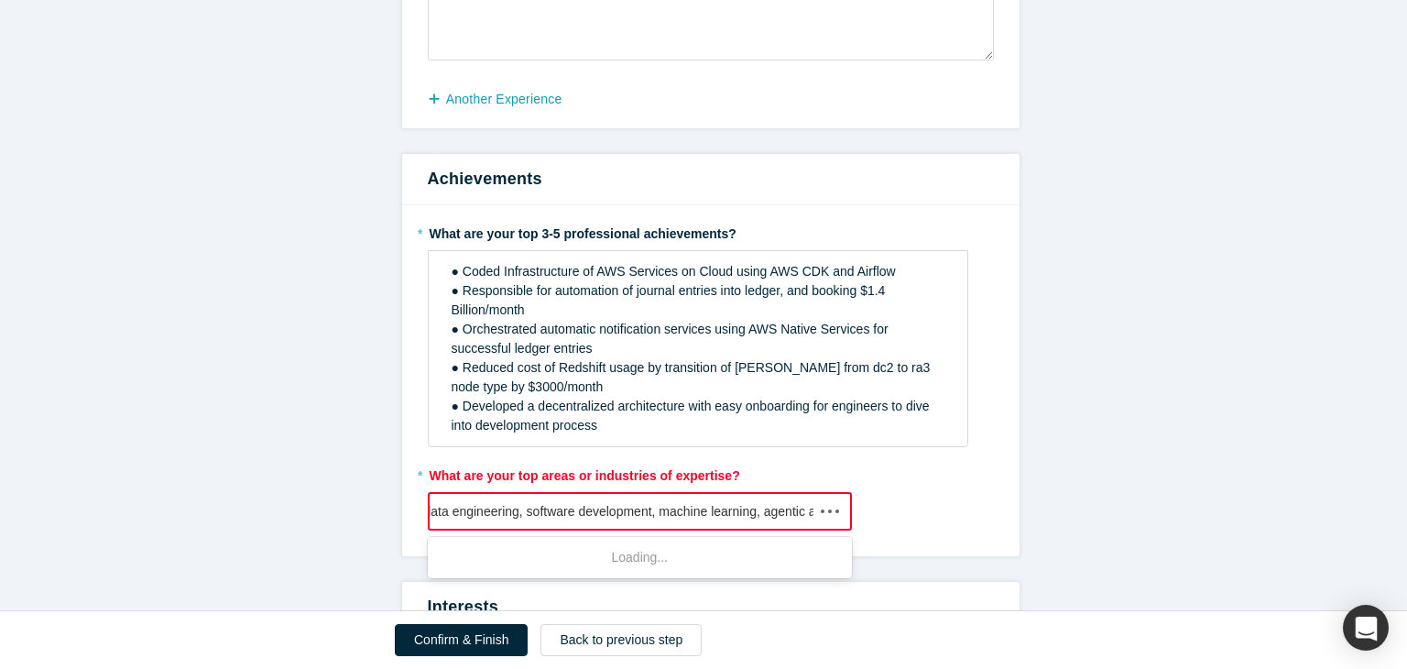
type input "data engineering, software development, machine learning, agentic ai"
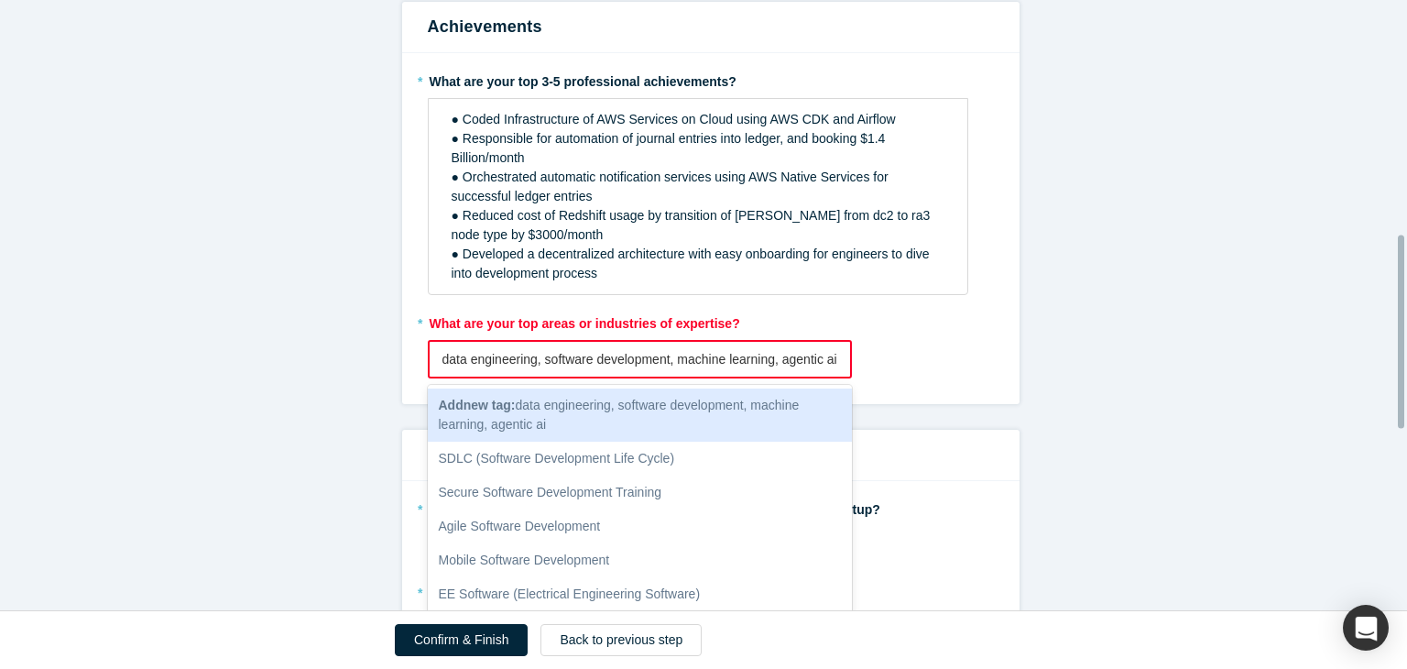
scroll to position [755, 0]
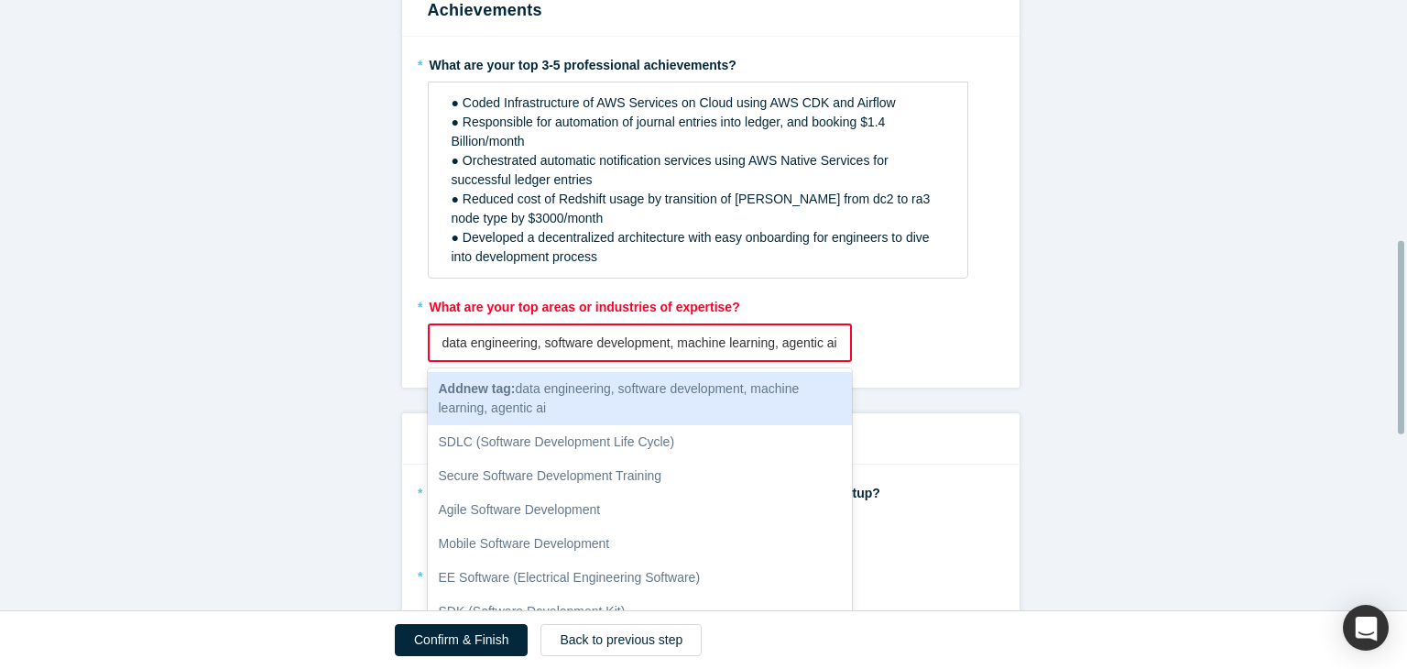
click at [679, 395] on div "Add new tag : data engineering, software development, machine learning, agentic…" at bounding box center [640, 398] width 425 height 53
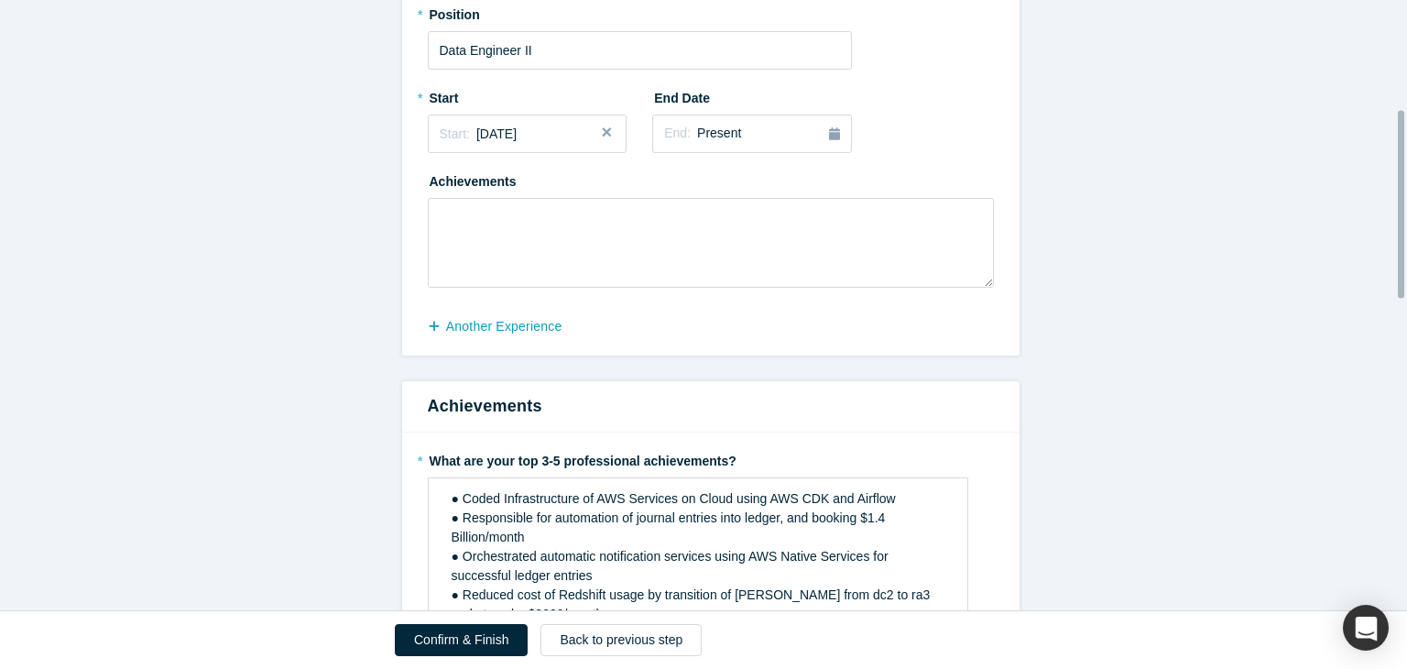
scroll to position [353, 0]
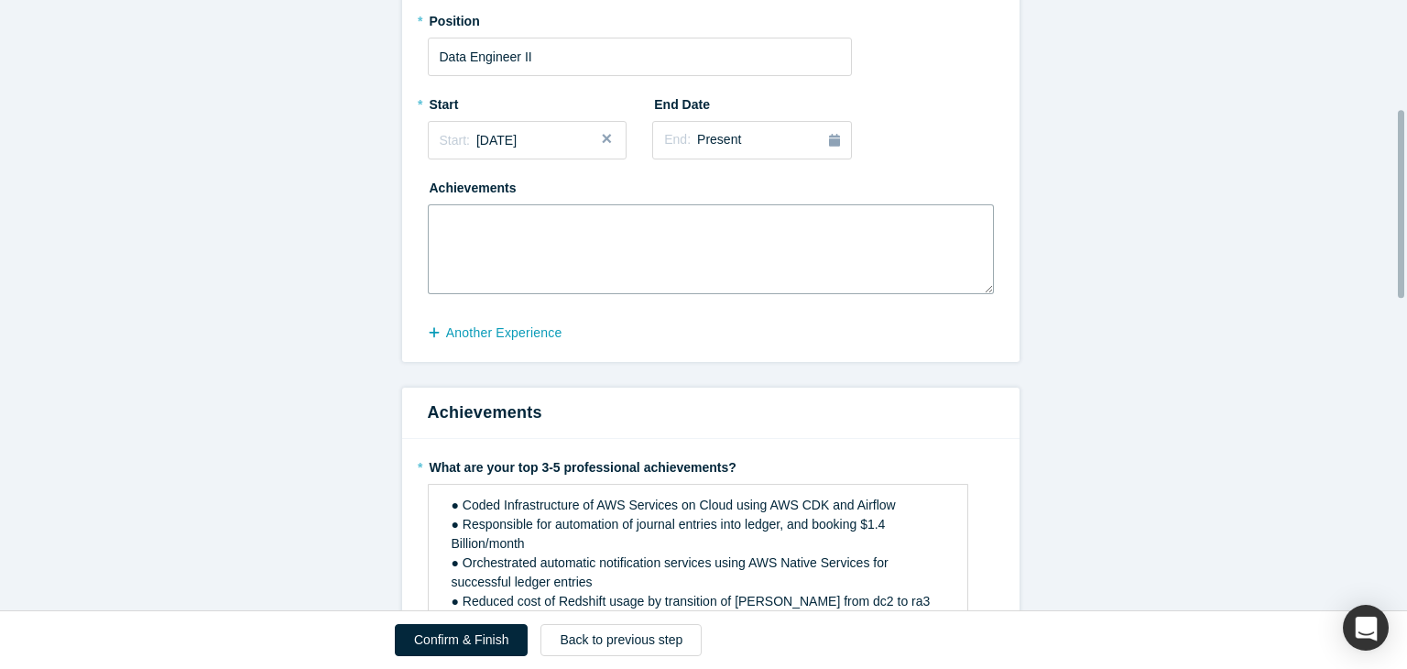
click at [616, 229] on textarea at bounding box center [711, 249] width 566 height 90
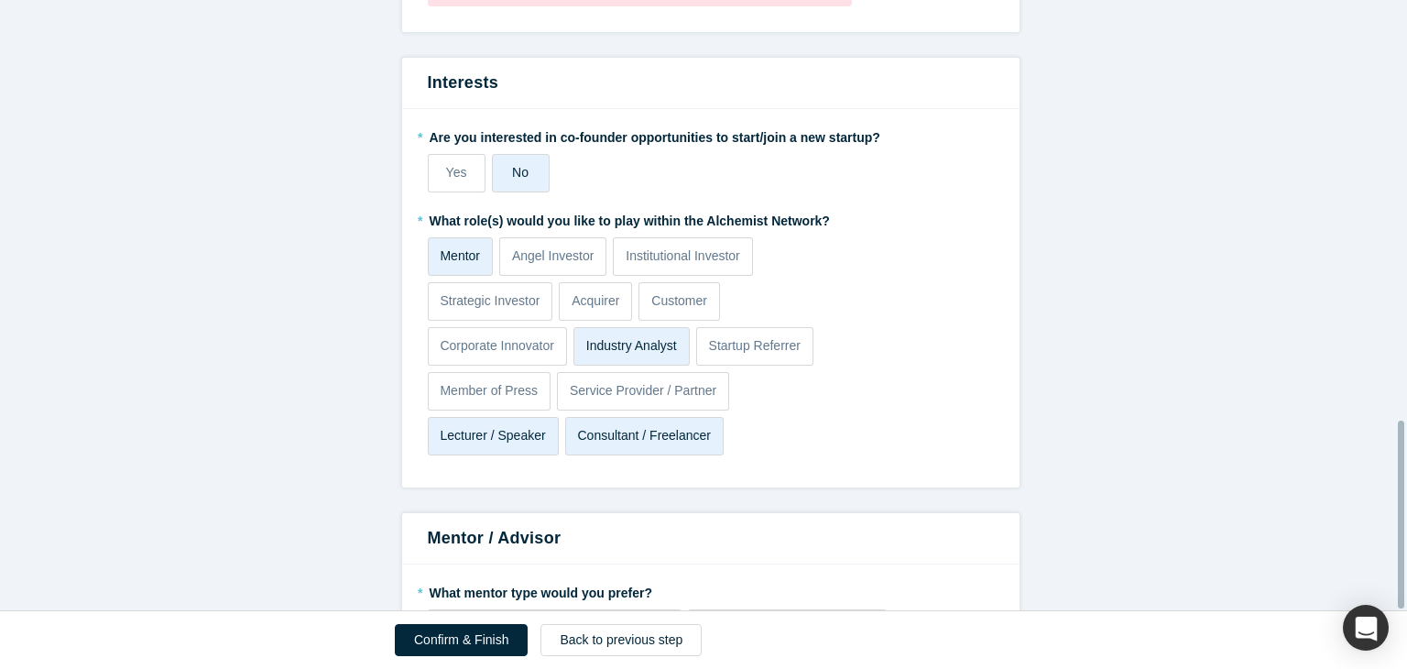
scroll to position [1363, 0]
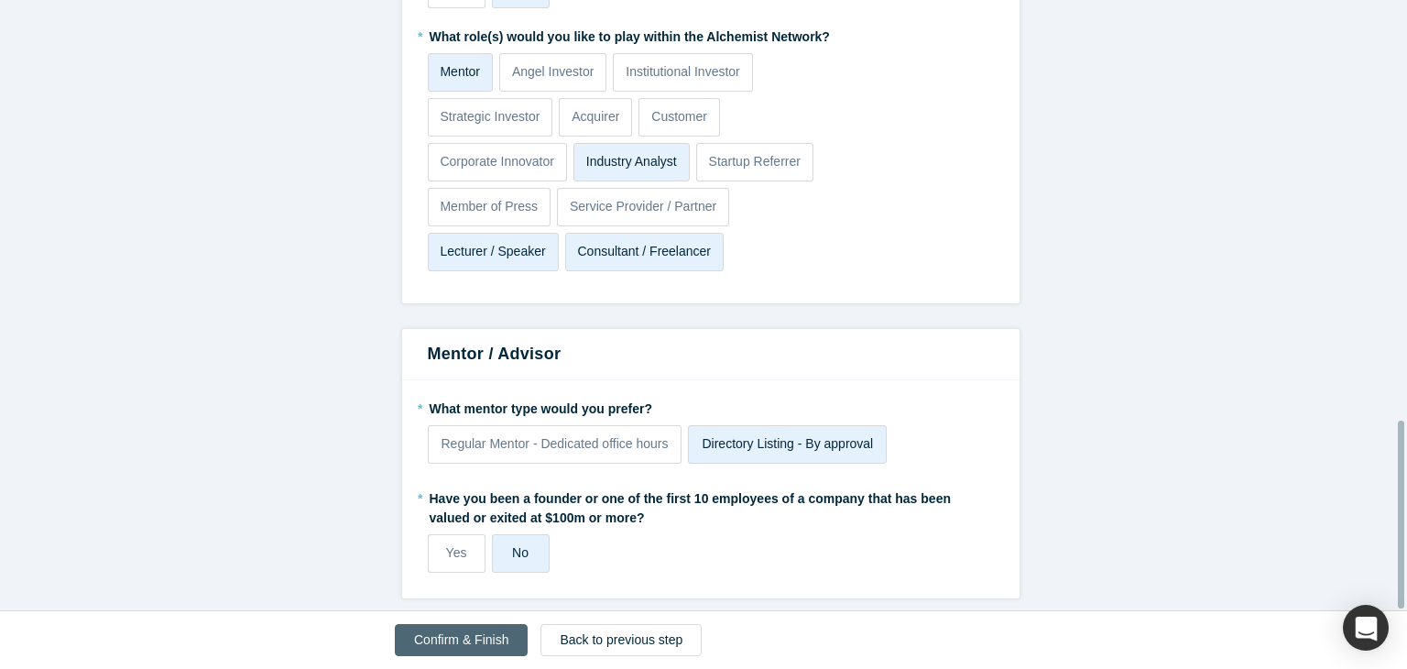
click at [452, 642] on button "Confirm & Finish" at bounding box center [461, 640] width 133 height 32
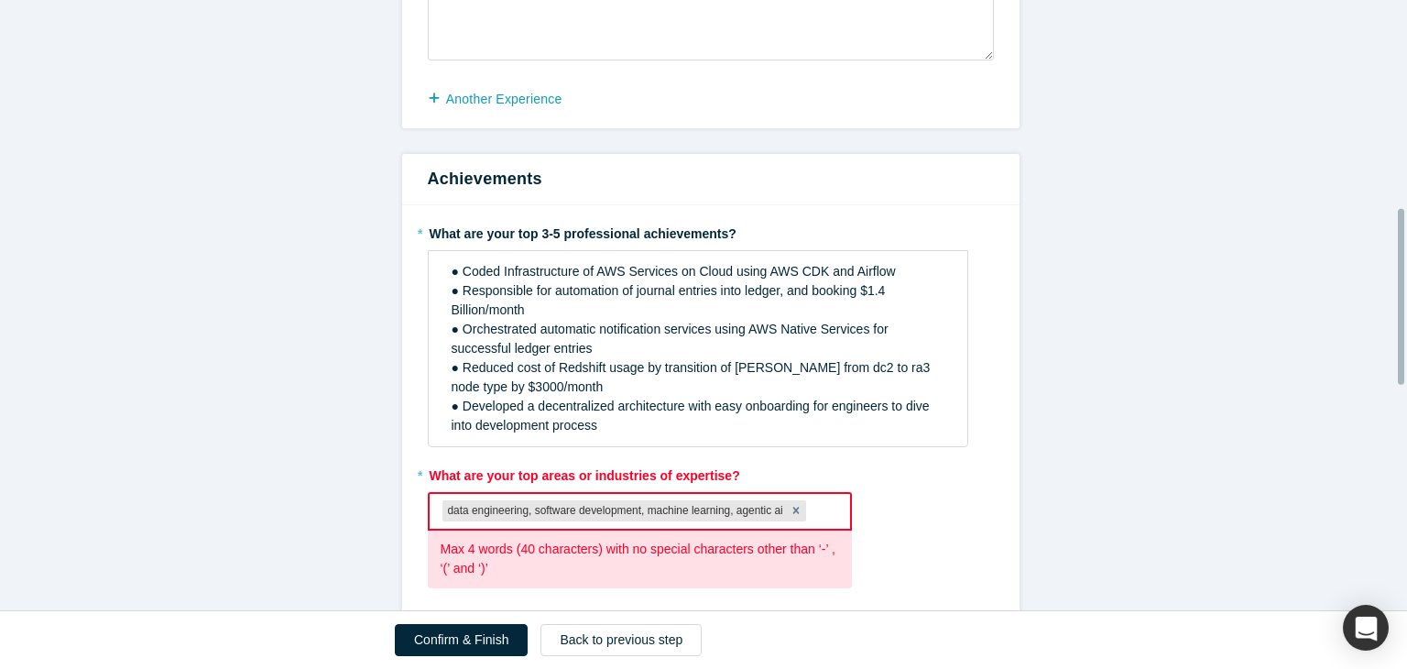
scroll to position [764, 0]
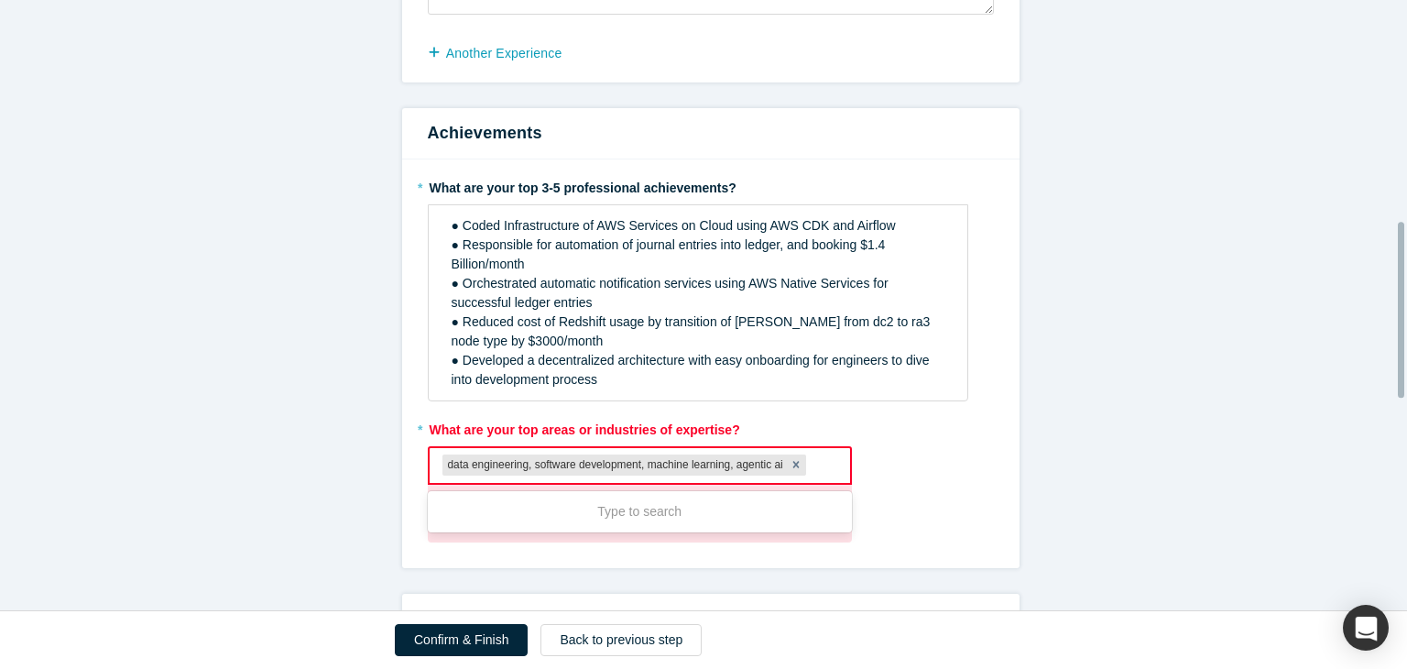
click at [528, 458] on div "data engineering, software development, machine learning, agentic ai" at bounding box center [613, 465] width 343 height 22
click at [789, 466] on icon "Remove data engineering, software development, machine learning, agentic ai" at bounding box center [795, 464] width 13 height 13
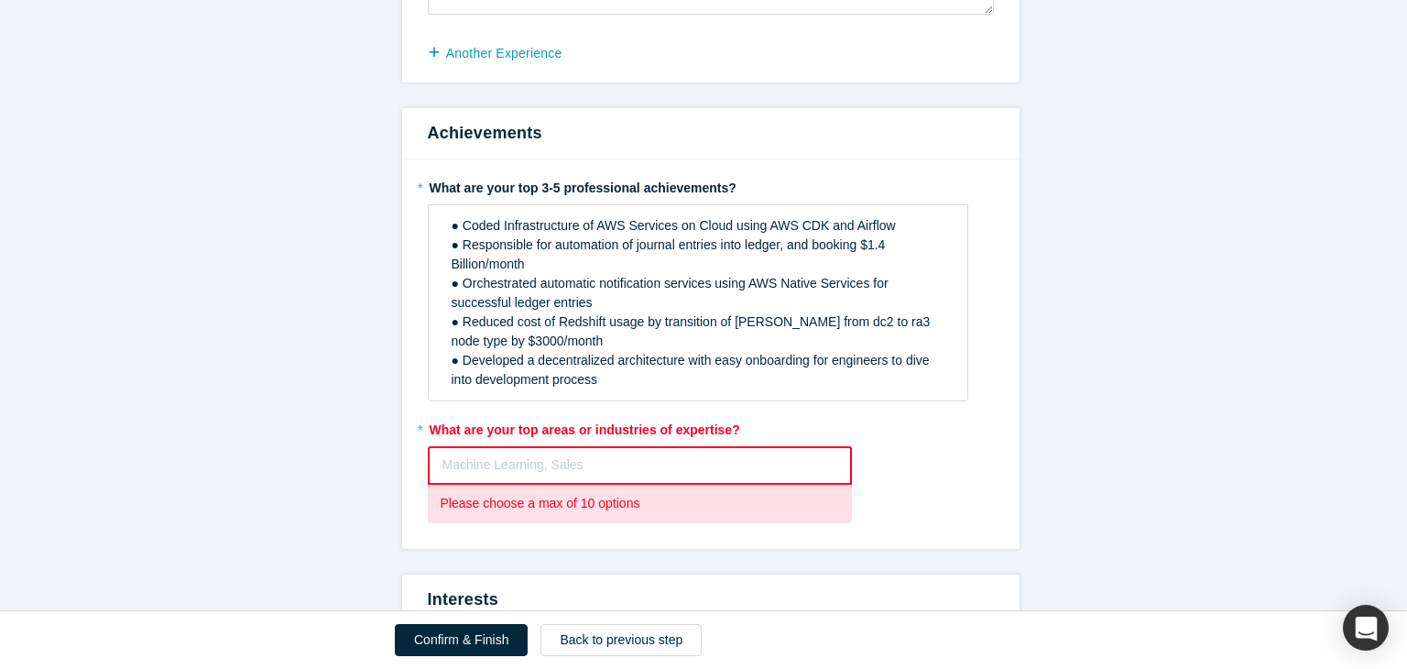
click at [725, 466] on div at bounding box center [640, 464] width 396 height 23
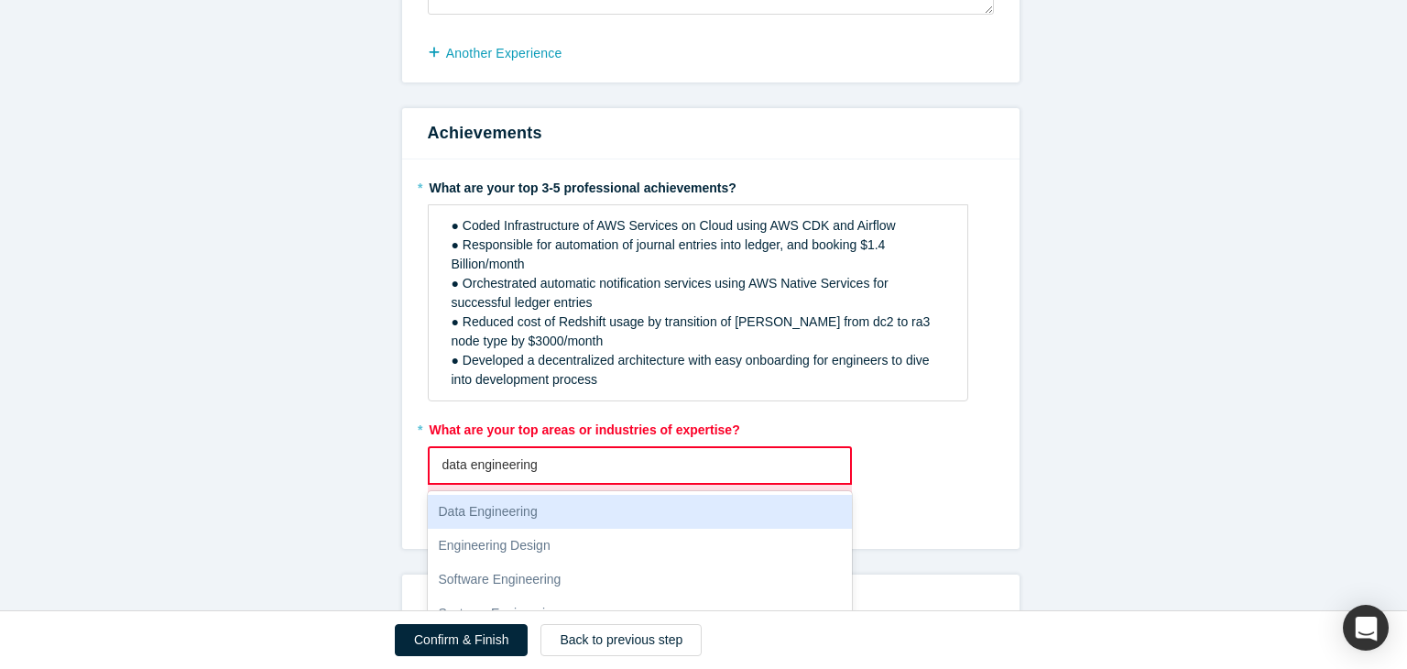
type input "data engineering,"
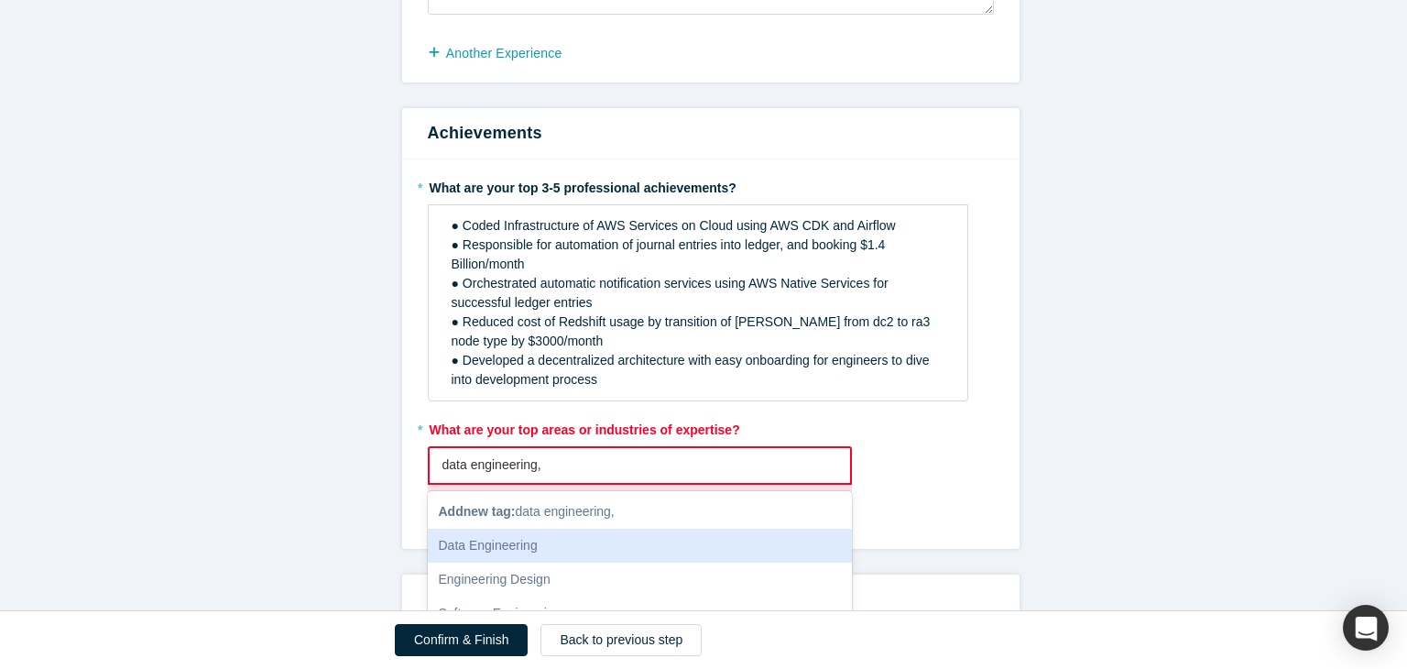
click at [597, 547] on div "Data Engineering" at bounding box center [640, 545] width 425 height 34
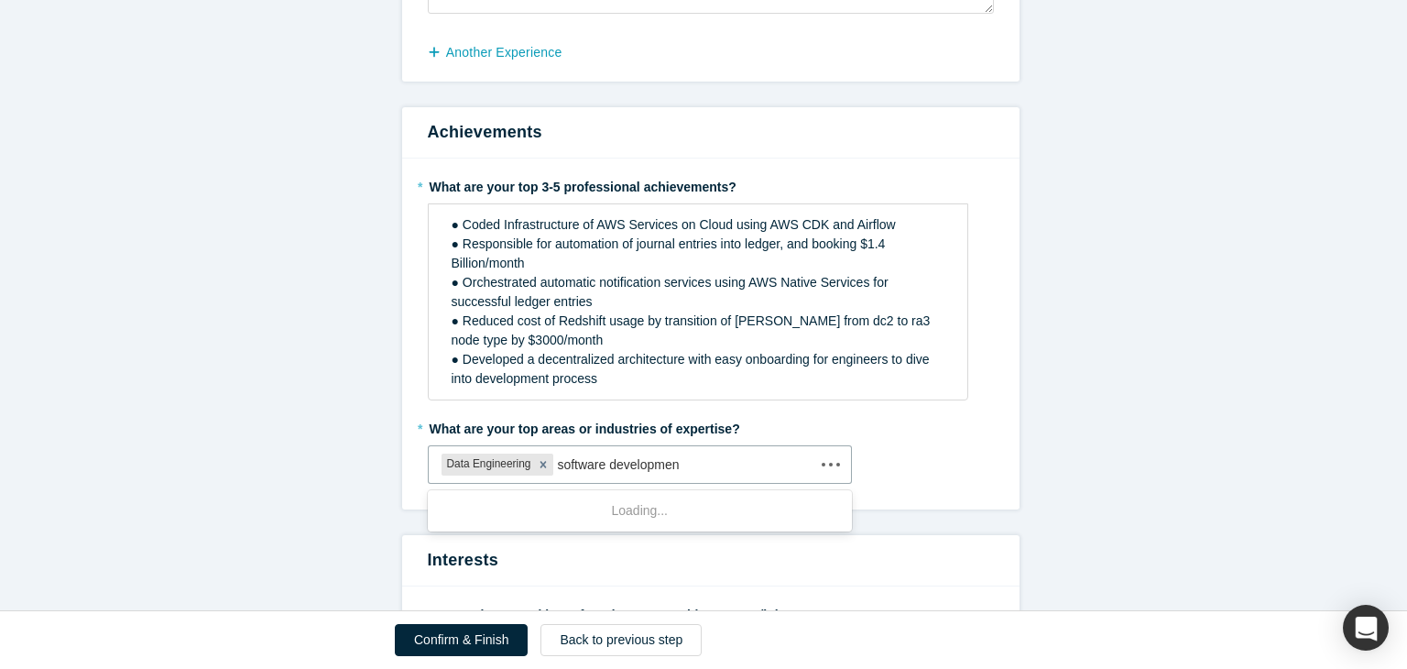
type input "software development"
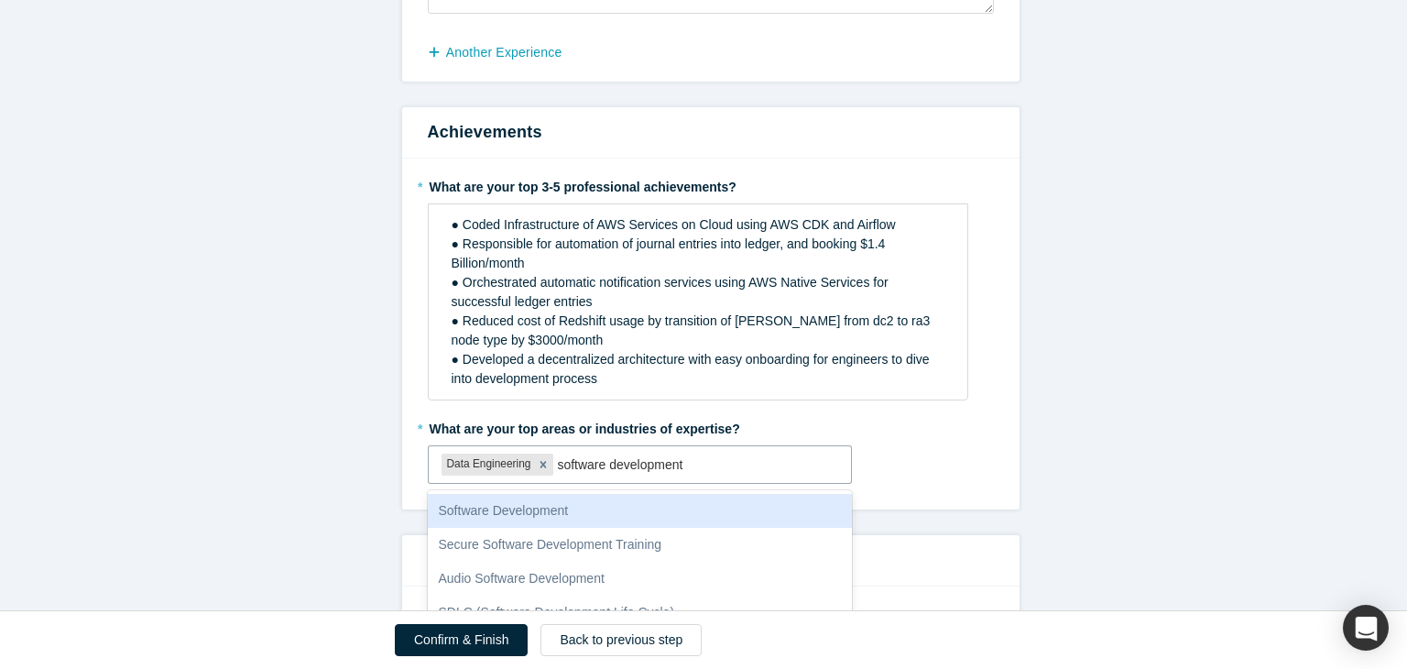
click at [582, 510] on div "Software Development" at bounding box center [640, 511] width 425 height 34
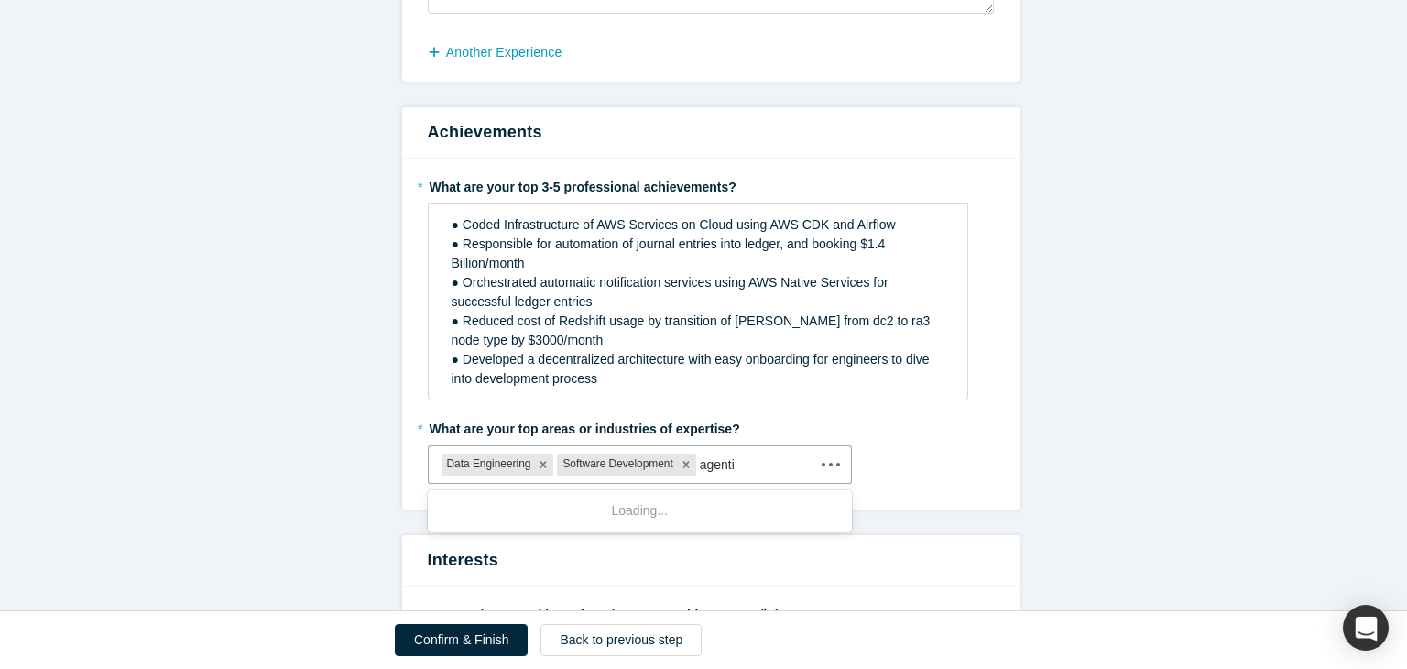
type input "agentic"
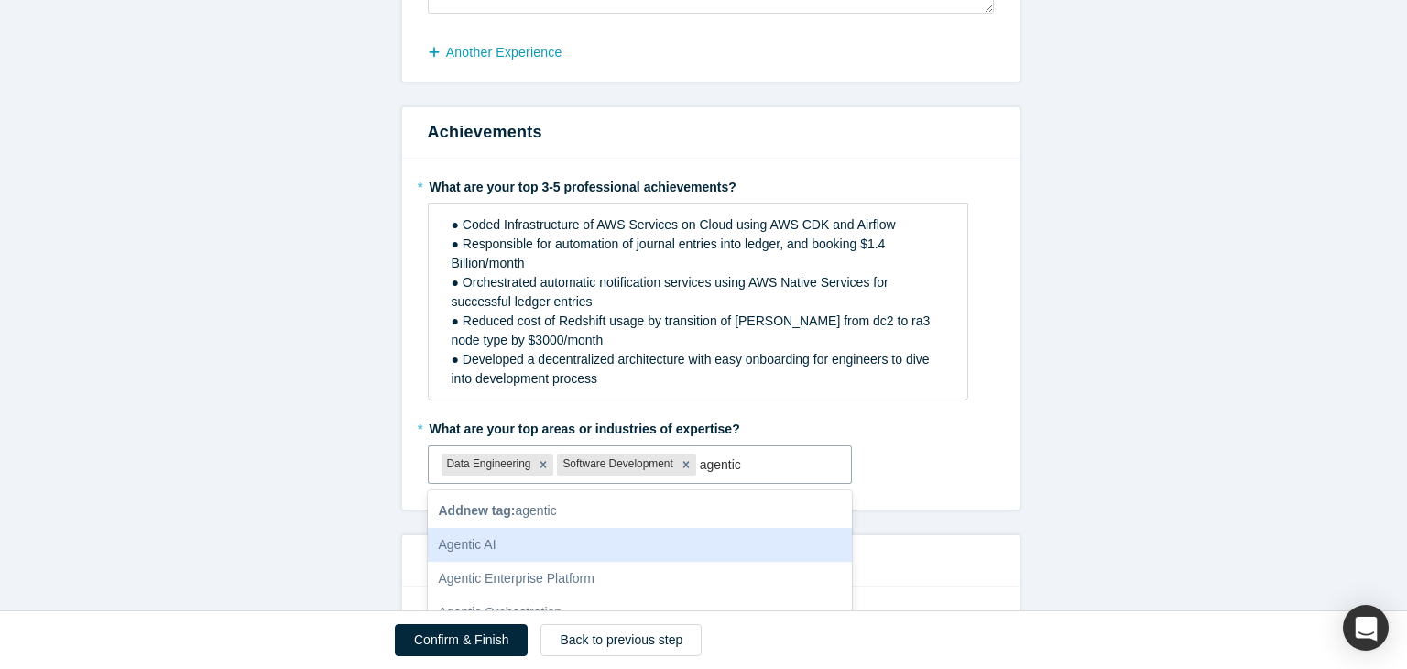
click at [575, 537] on div "Agentic AI" at bounding box center [640, 545] width 425 height 34
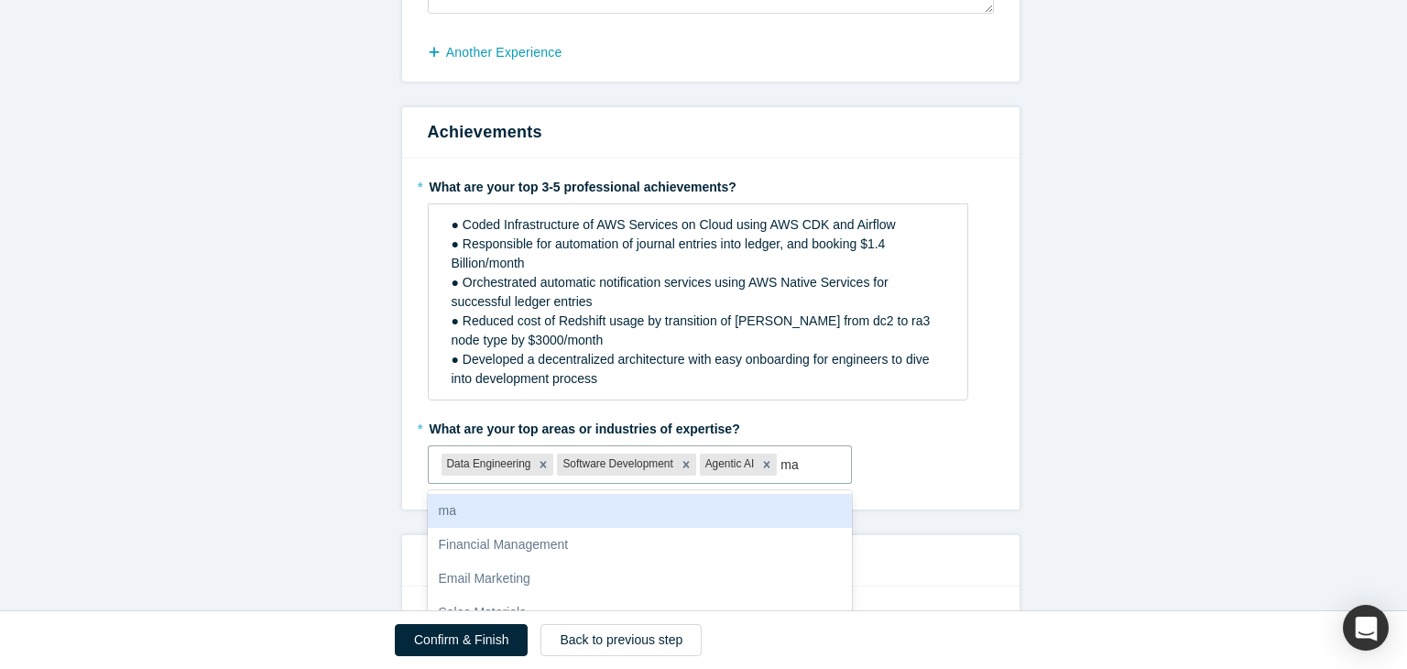
type input "m"
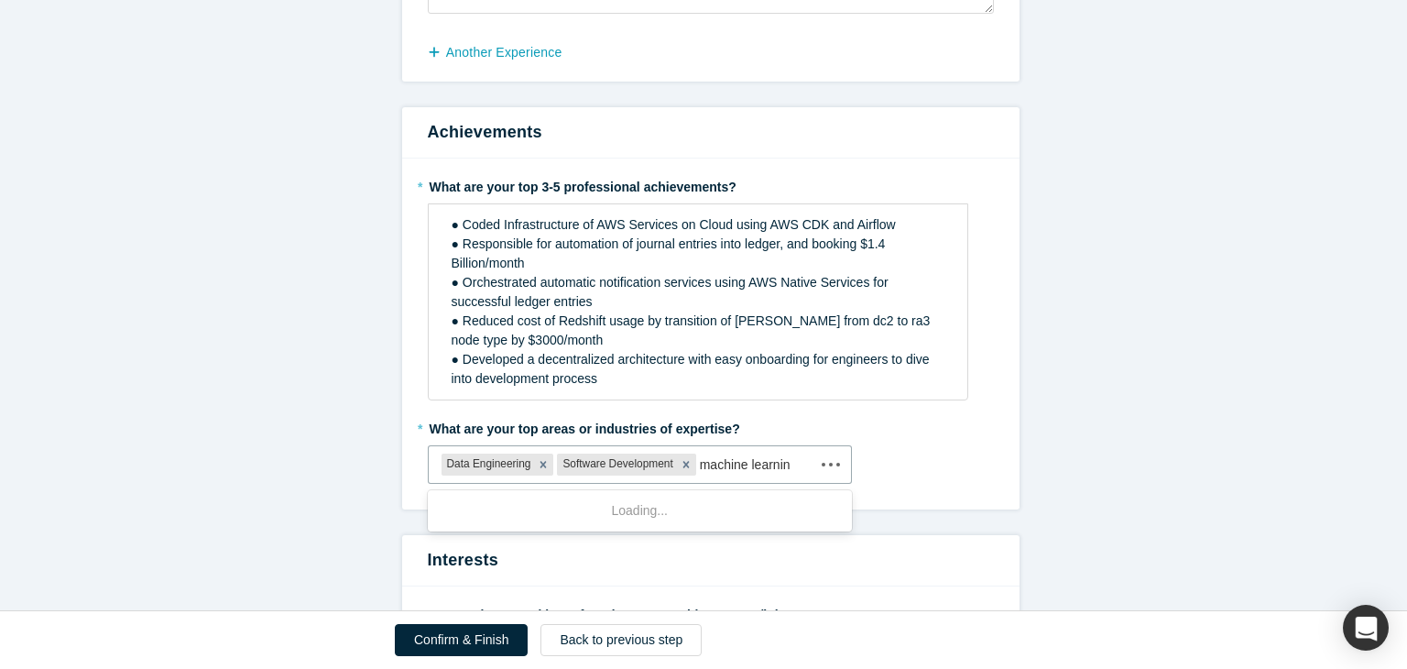
type input "machine learning"
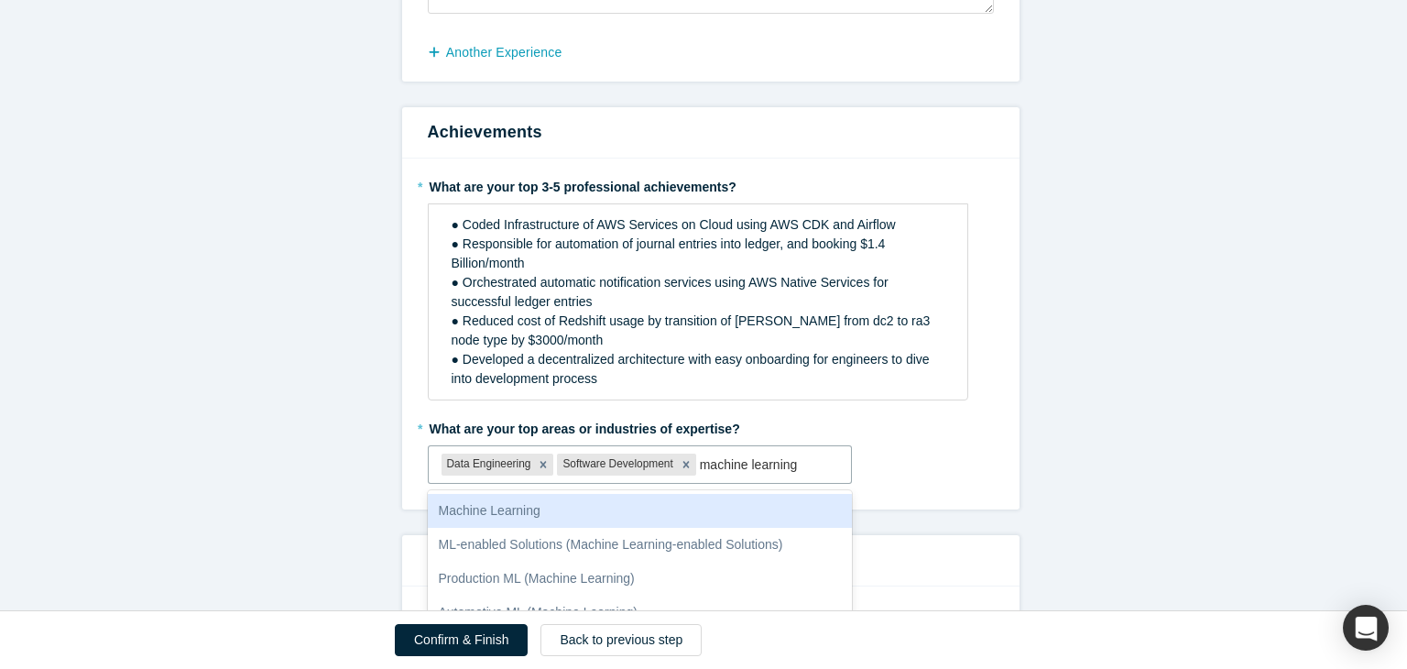
click at [494, 515] on div "Machine Learning" at bounding box center [640, 511] width 425 height 34
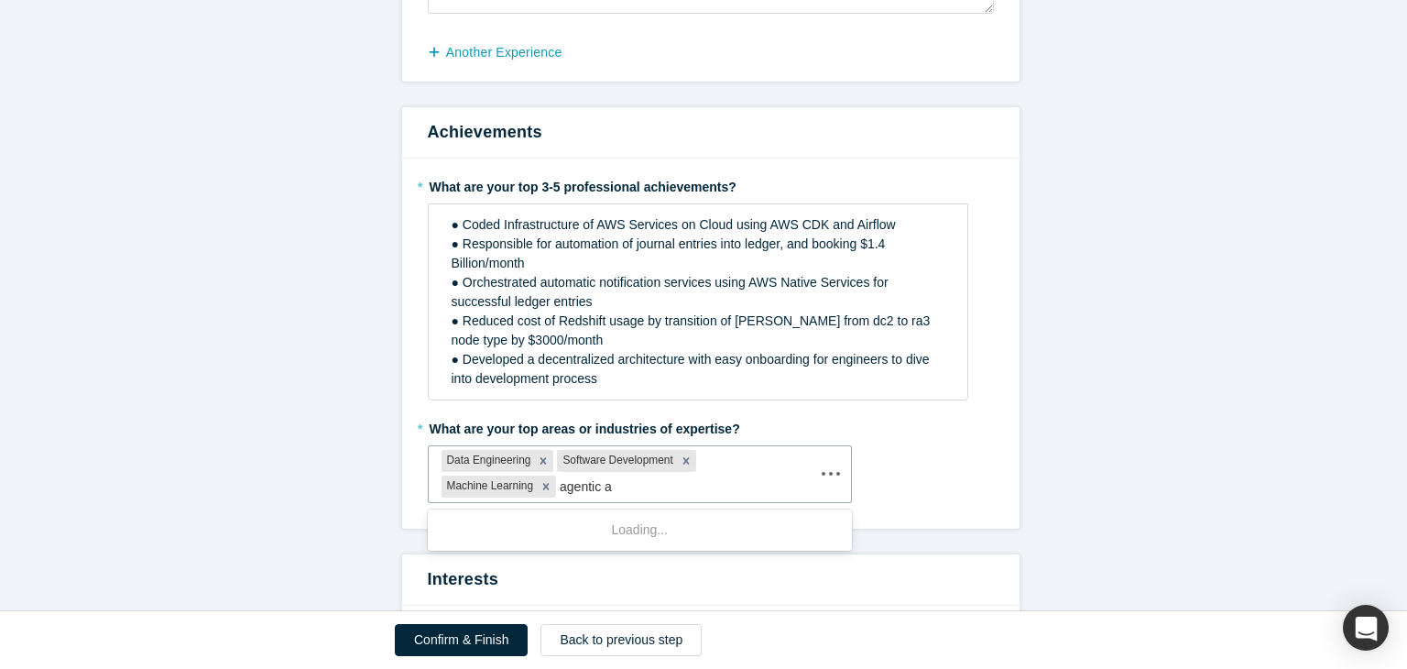
type input "agentic ai"
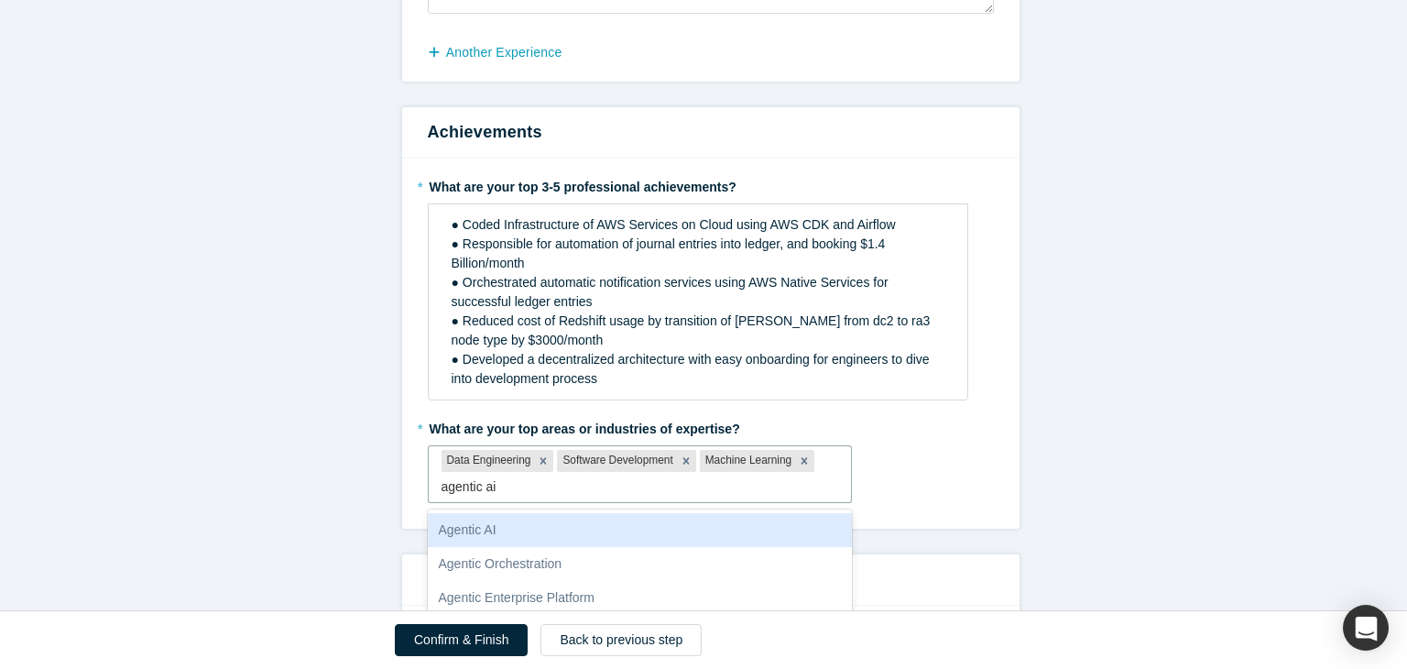
click at [536, 525] on div "Agentic AI" at bounding box center [640, 530] width 425 height 34
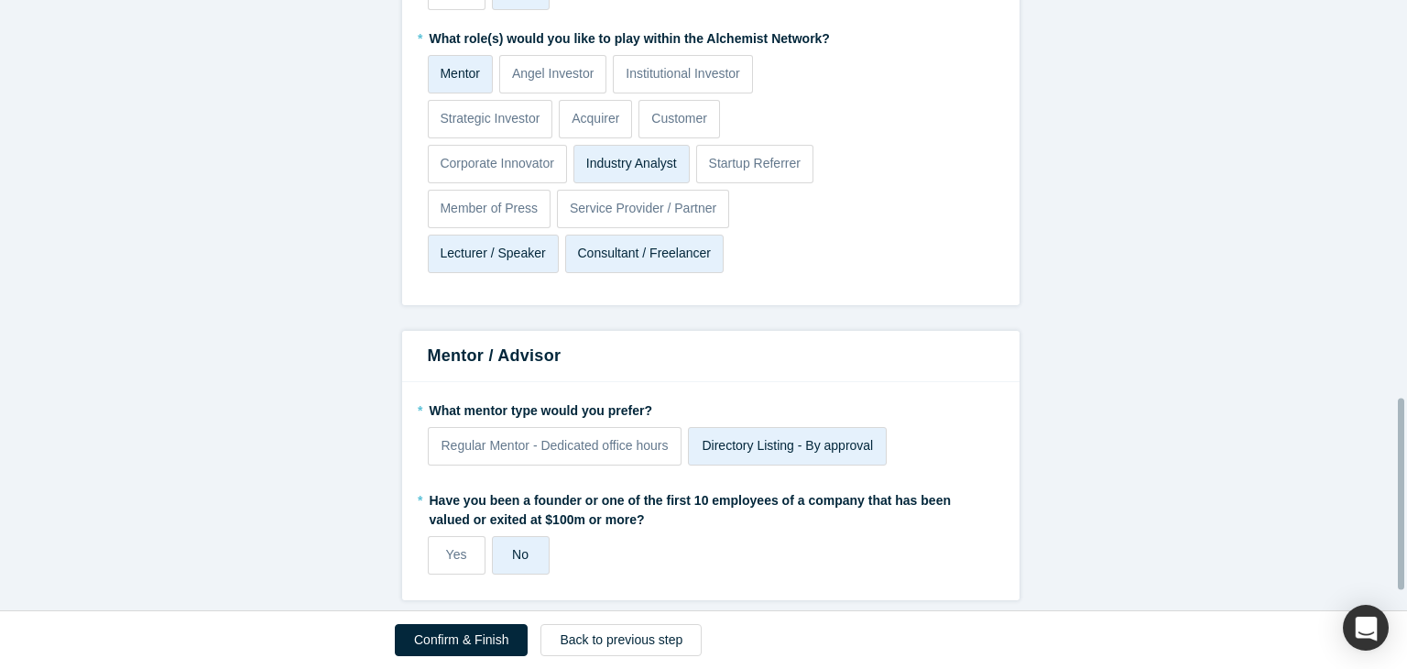
scroll to position [1315, 0]
click at [483, 637] on button "Confirm & Finish" at bounding box center [461, 640] width 133 height 32
